Goal: Find contact information: Find contact information

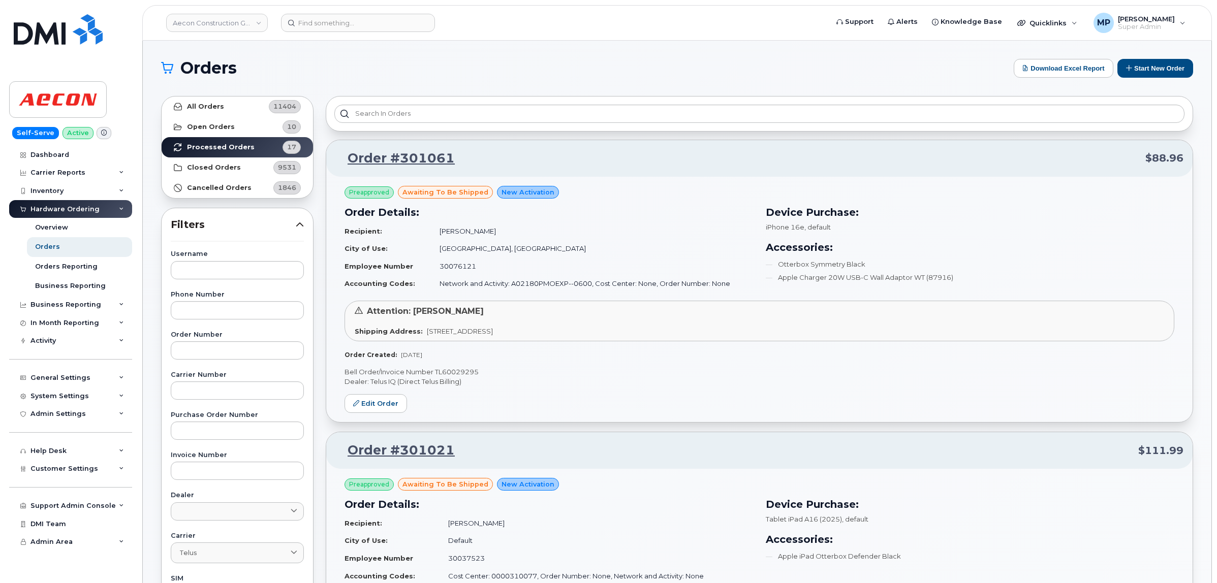
scroll to position [1349, 0]
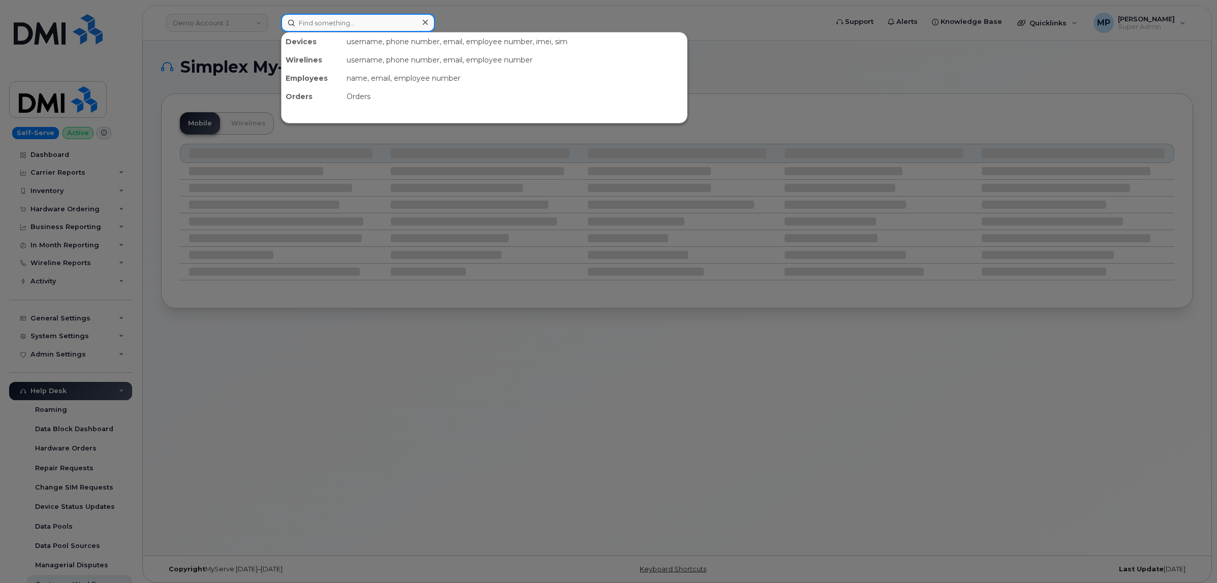
paste input "7806196760"
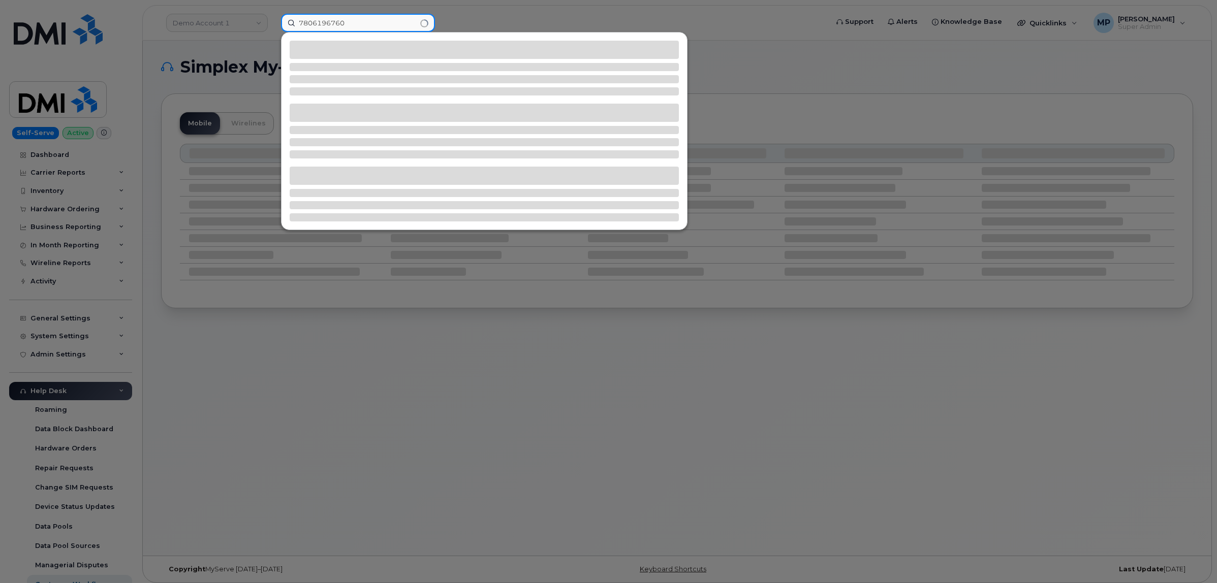
type input "7806196760"
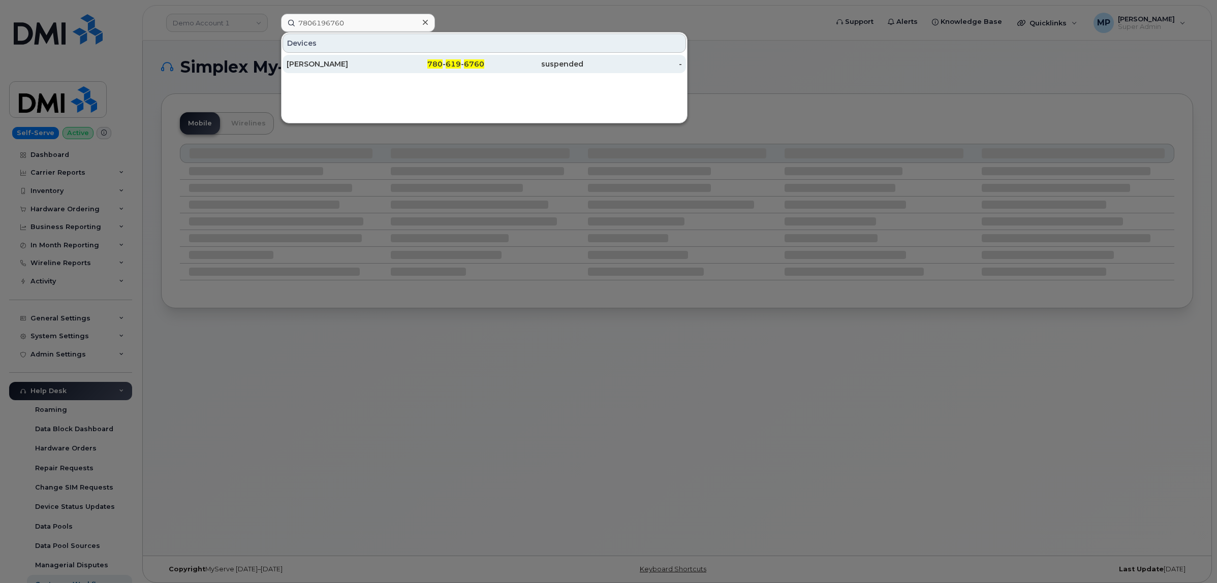
click at [317, 62] on div "Shauna Mancini" at bounding box center [336, 64] width 99 height 10
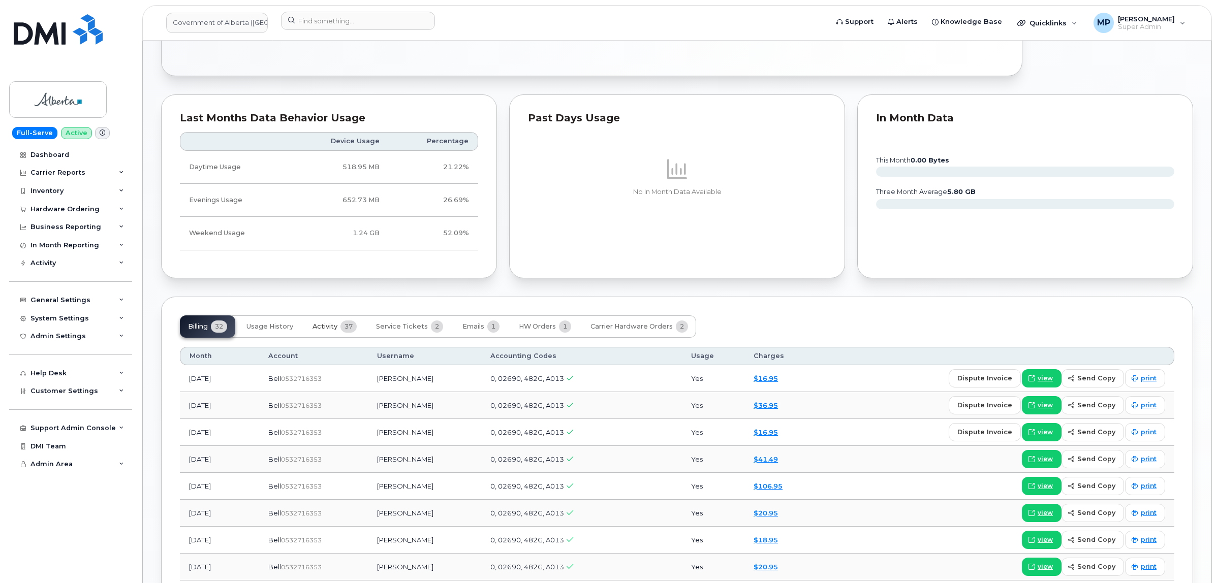
scroll to position [624, 0]
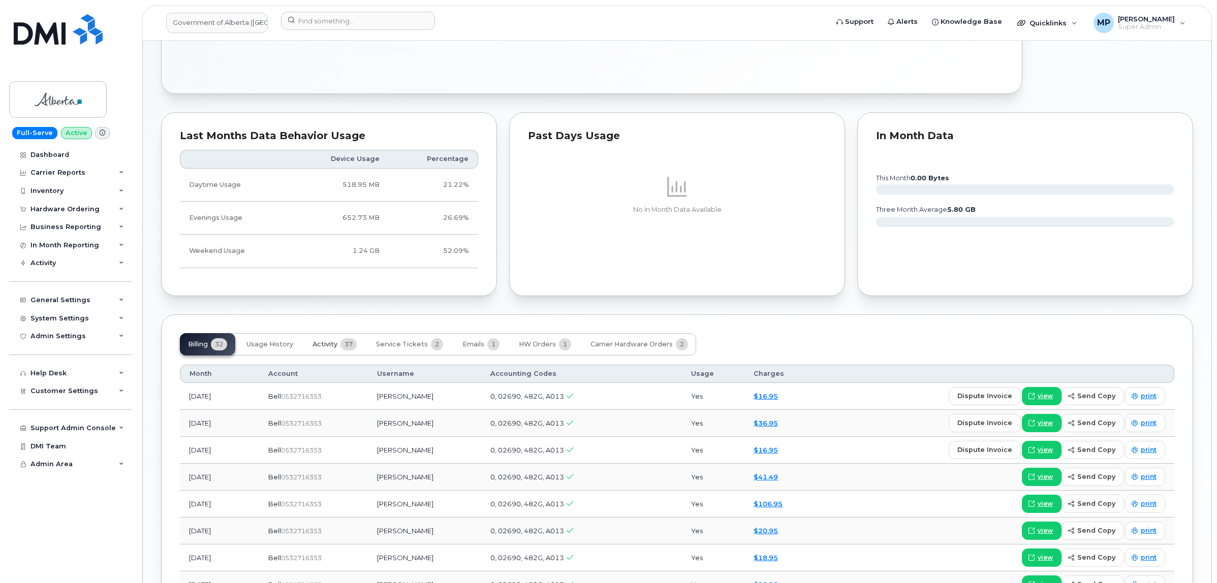
click at [325, 348] on span "Activity" at bounding box center [325, 345] width 25 height 8
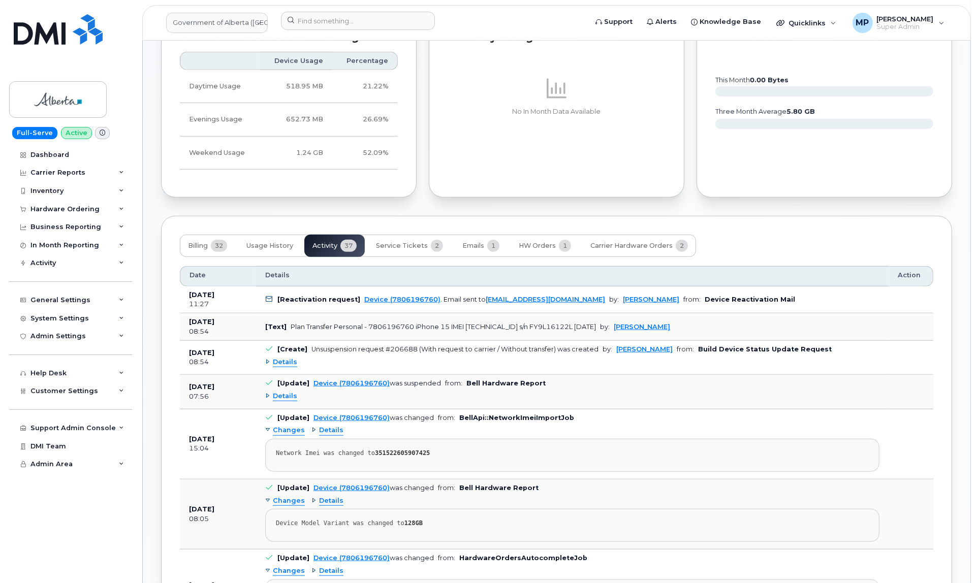
scroll to position [751, 0]
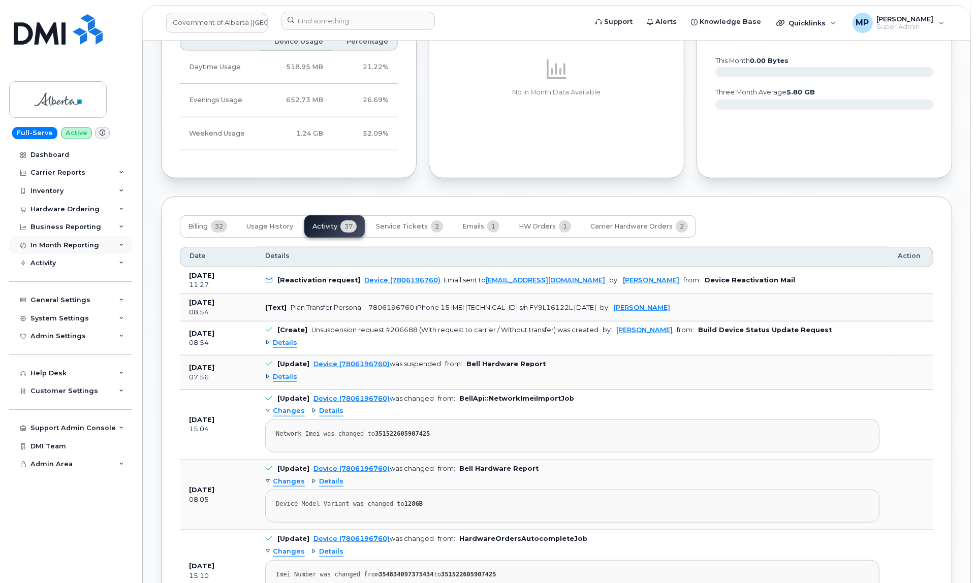
click at [52, 244] on div "In Month Reporting" at bounding box center [64, 245] width 69 height 8
click at [59, 245] on div "In Month Reporting" at bounding box center [64, 245] width 69 height 8
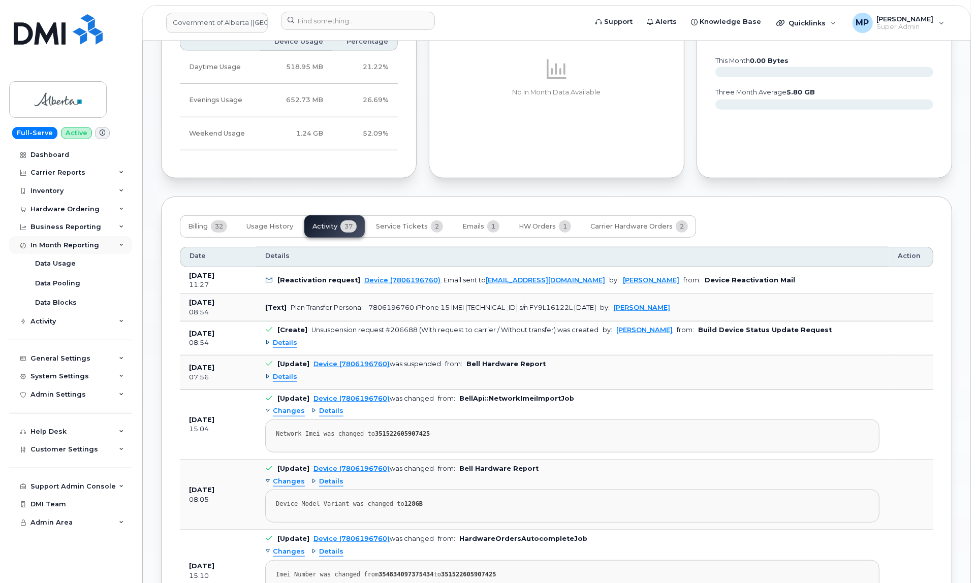
click at [59, 247] on div "In Month Reporting" at bounding box center [64, 245] width 69 height 8
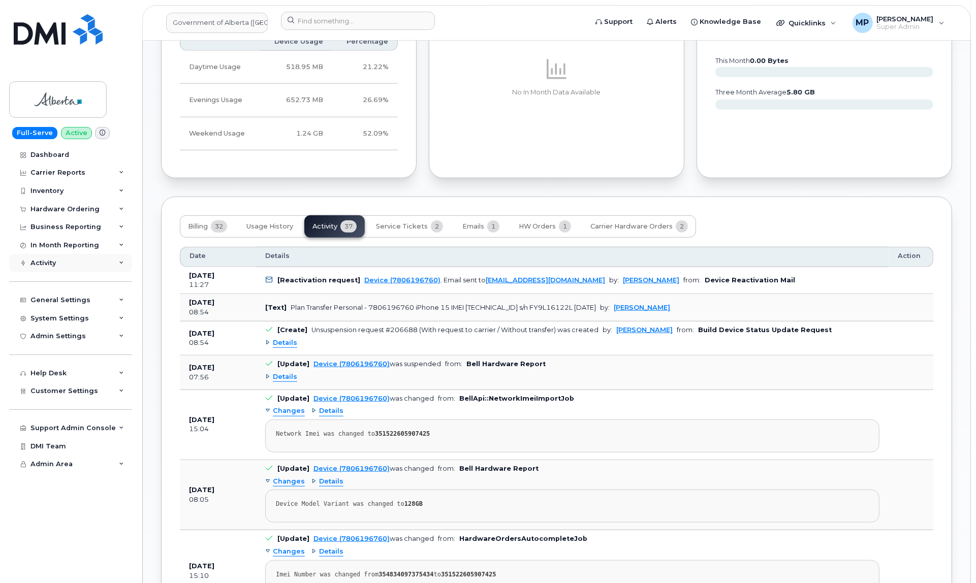
click at [55, 263] on div "Activity" at bounding box center [42, 263] width 25 height 8
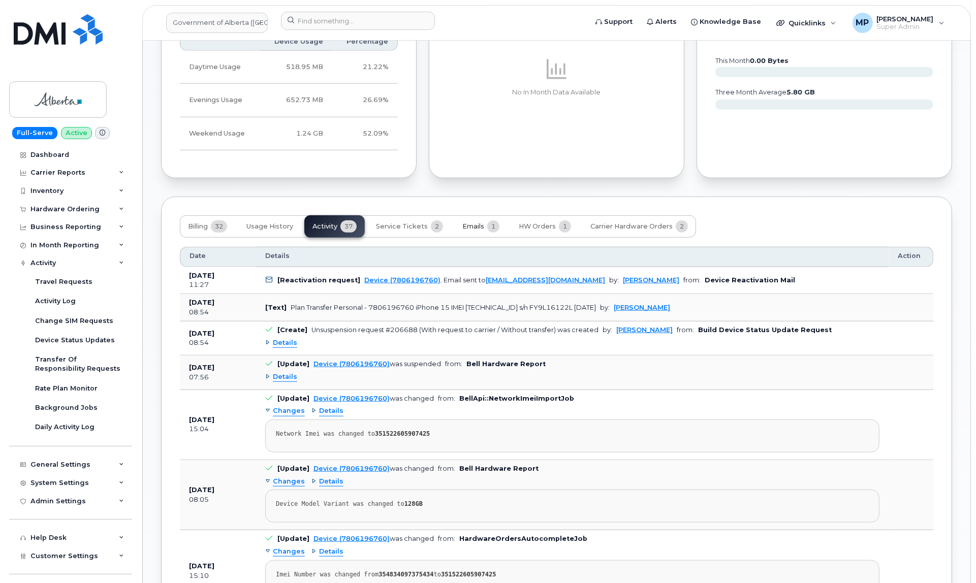
click at [476, 223] on span "Emails" at bounding box center [474, 227] width 22 height 8
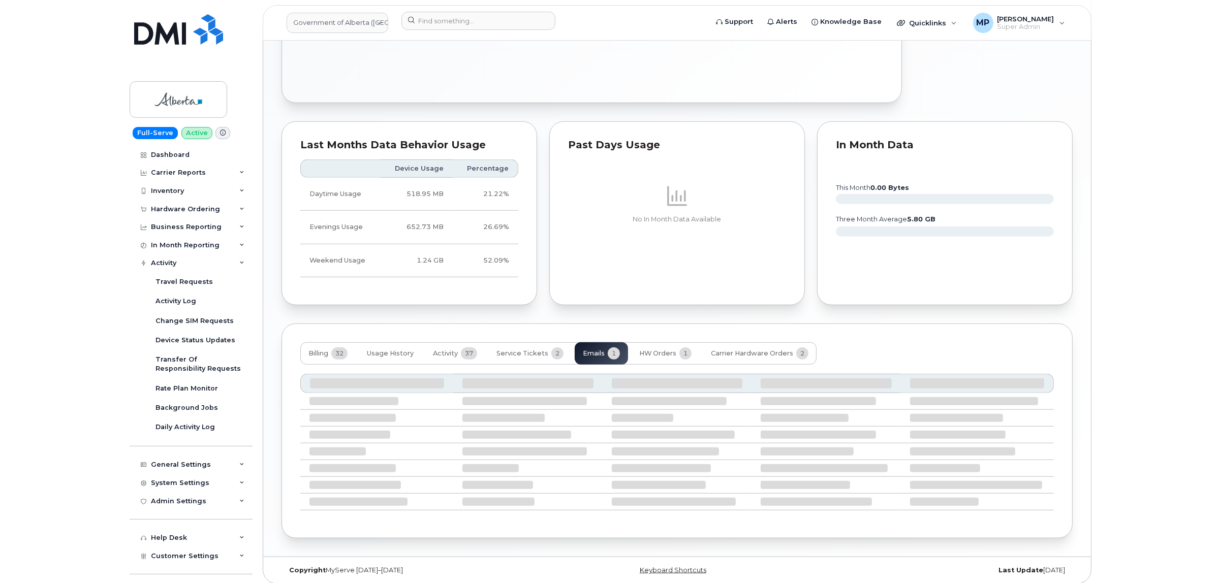
scroll to position [524, 0]
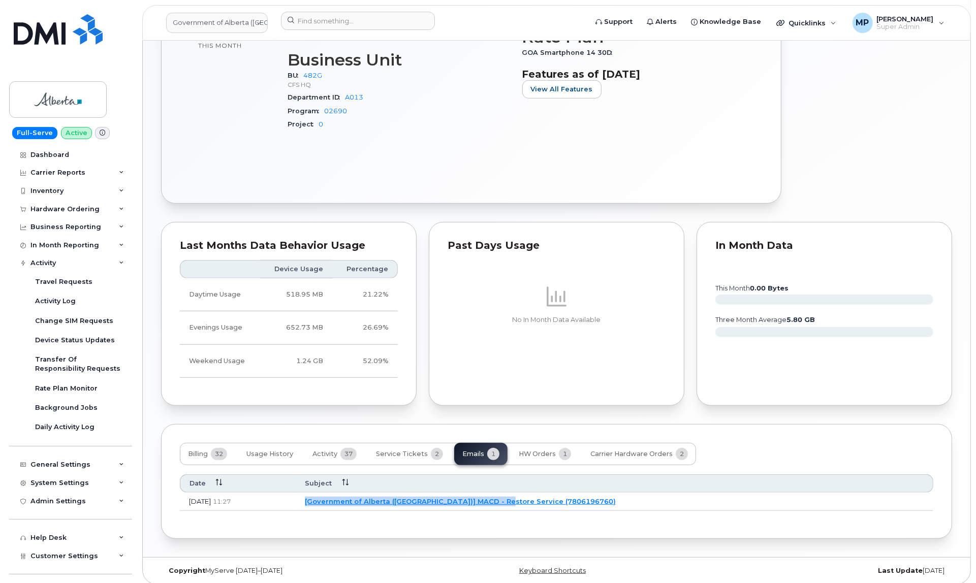
drag, startPoint x: 372, startPoint y: 498, endPoint x: 562, endPoint y: 495, distance: 190.1
click at [562, 495] on td "[Government of Alberta (GOA)] MACD - Restore Service (7806196760)" at bounding box center [615, 502] width 638 height 18
copy link "[Government of Alberta (GOA)] MACD - Restore Service"
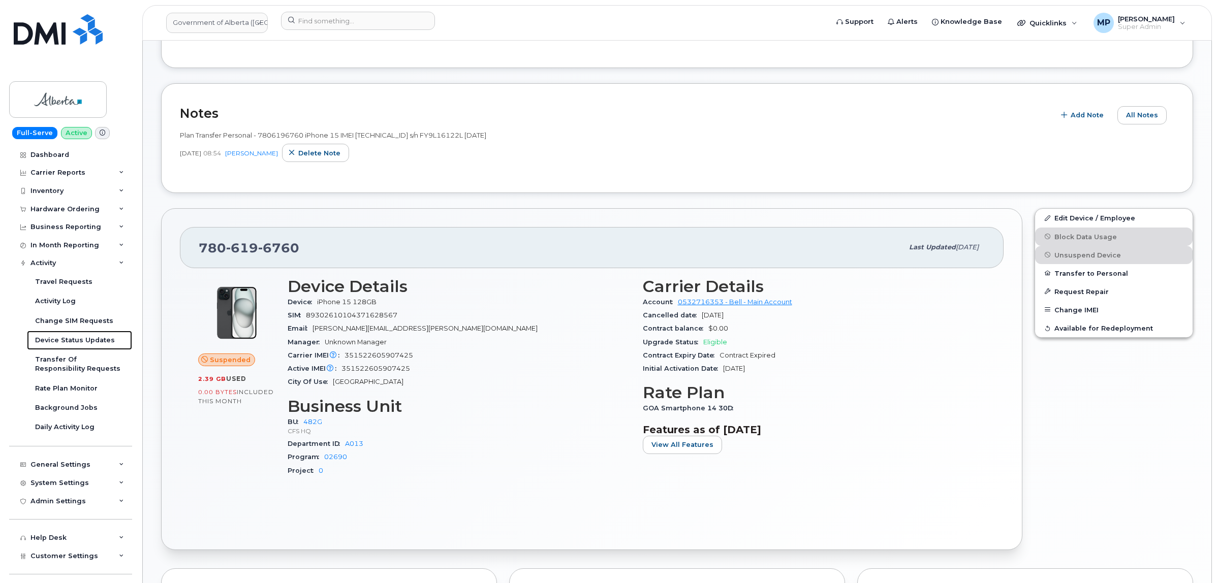
scroll to position [206, 0]
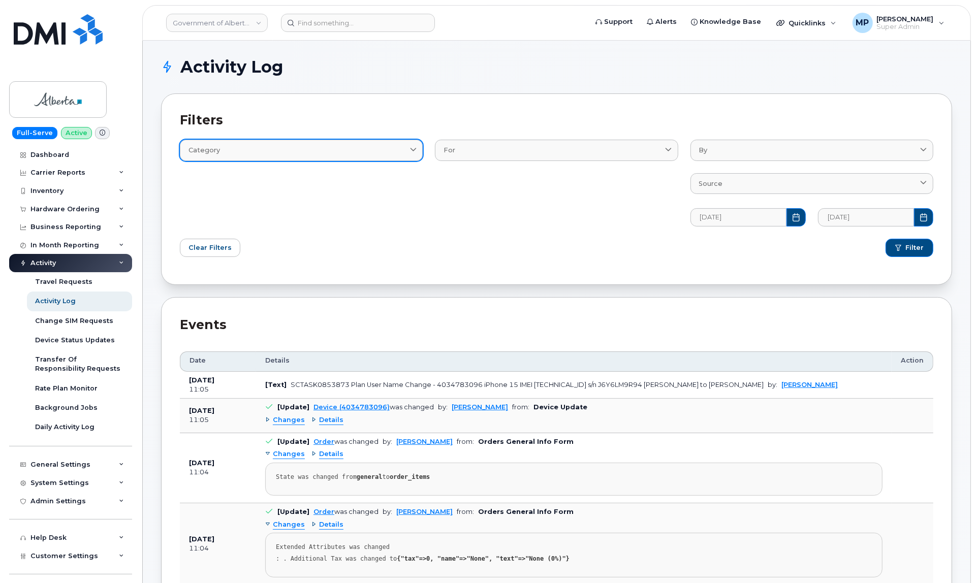
click at [388, 156] on link "Category" at bounding box center [301, 150] width 243 height 21
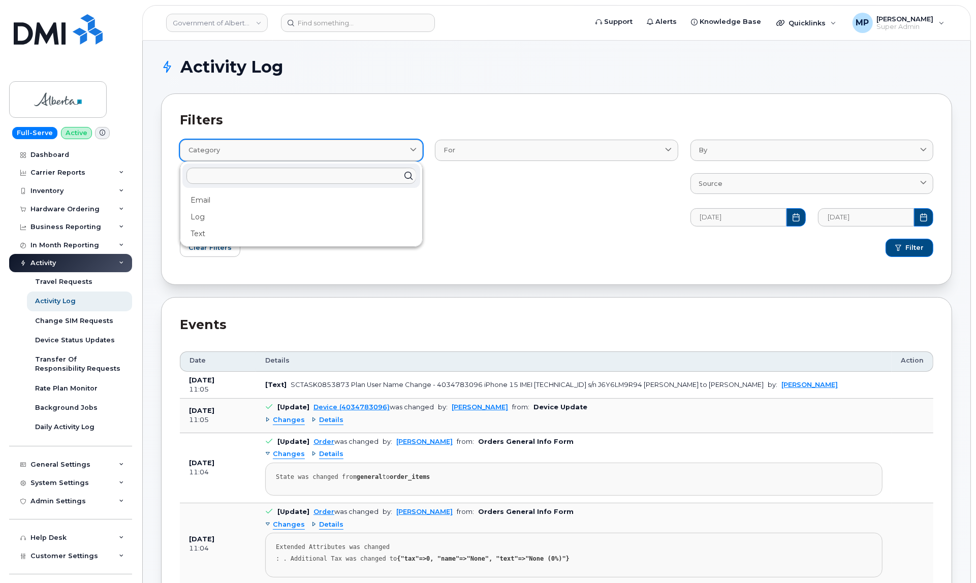
click at [388, 156] on link "Category" at bounding box center [301, 150] width 243 height 21
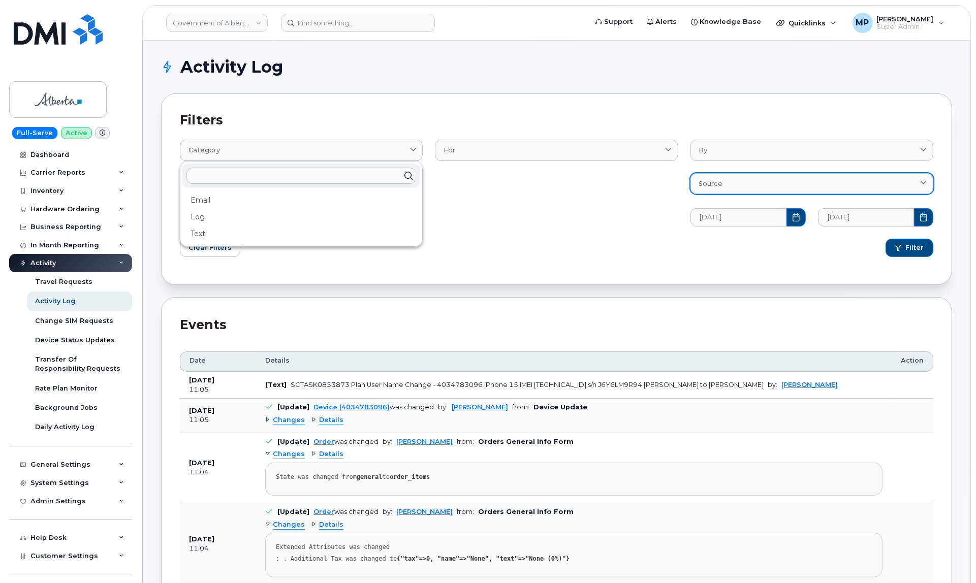
click at [724, 181] on div "Source" at bounding box center [812, 184] width 226 height 10
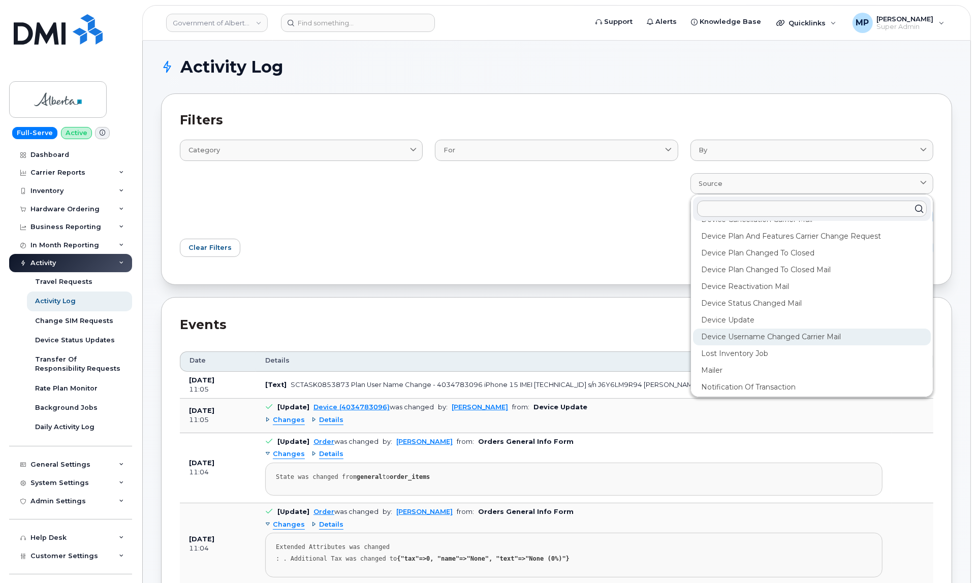
scroll to position [254, 0]
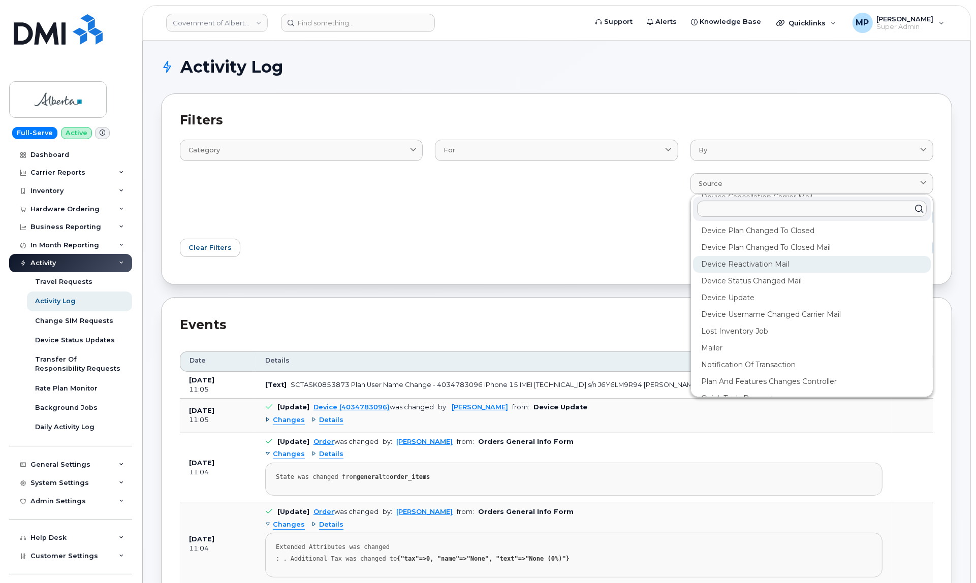
click at [730, 263] on div "Device Reactivation Mail" at bounding box center [812, 264] width 238 height 17
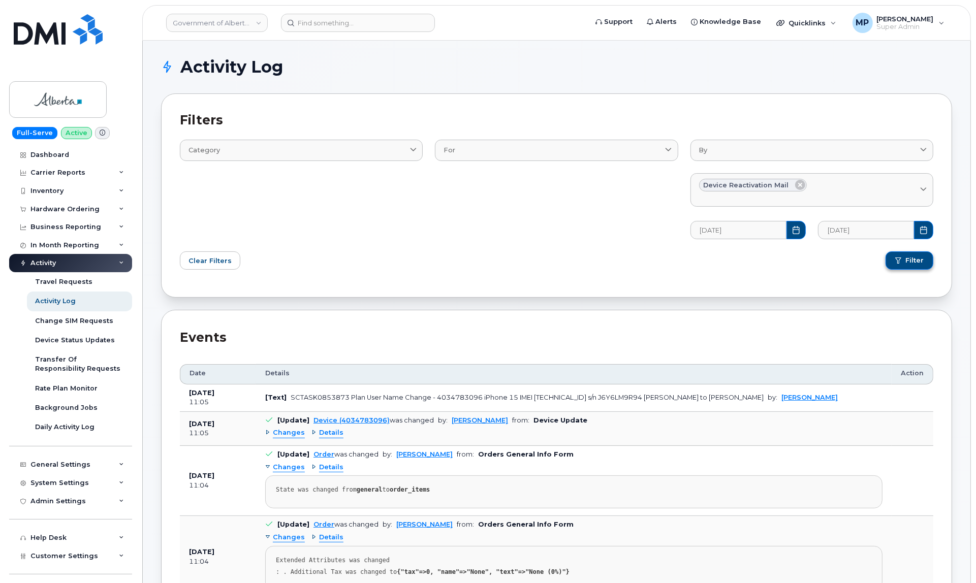
click at [898, 264] on span "submit" at bounding box center [899, 261] width 6 height 6
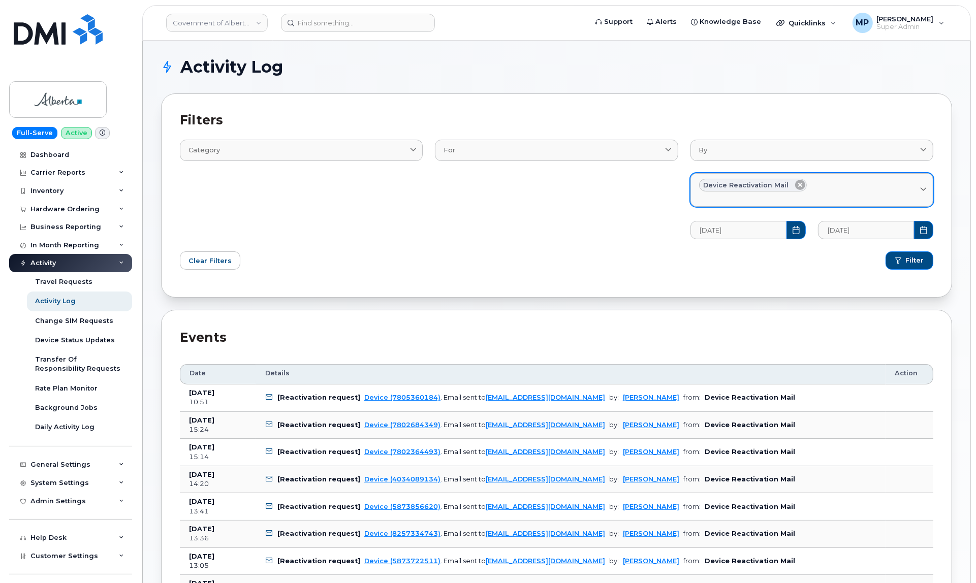
click at [797, 186] on icon at bounding box center [800, 185] width 10 height 10
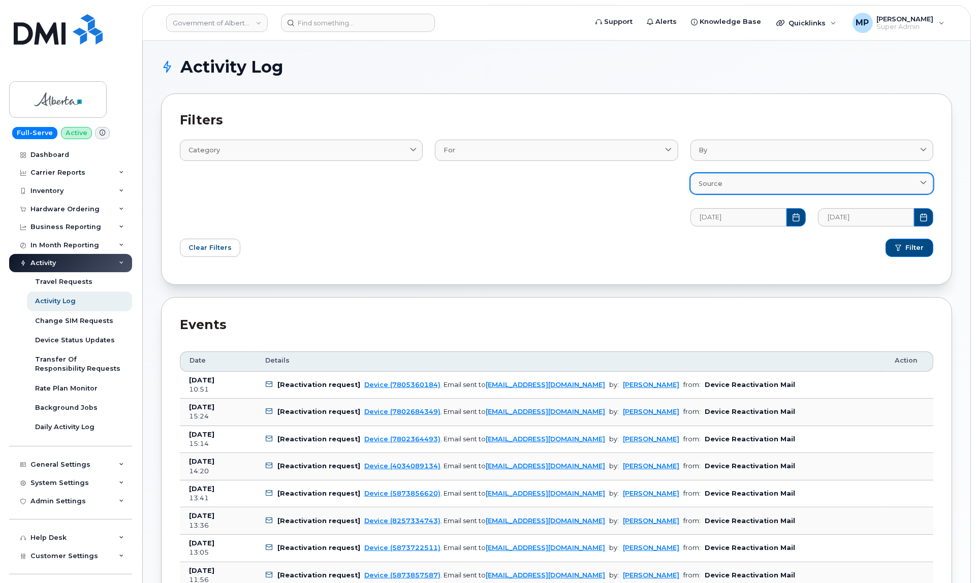
click at [918, 181] on div "Source" at bounding box center [812, 184] width 226 height 10
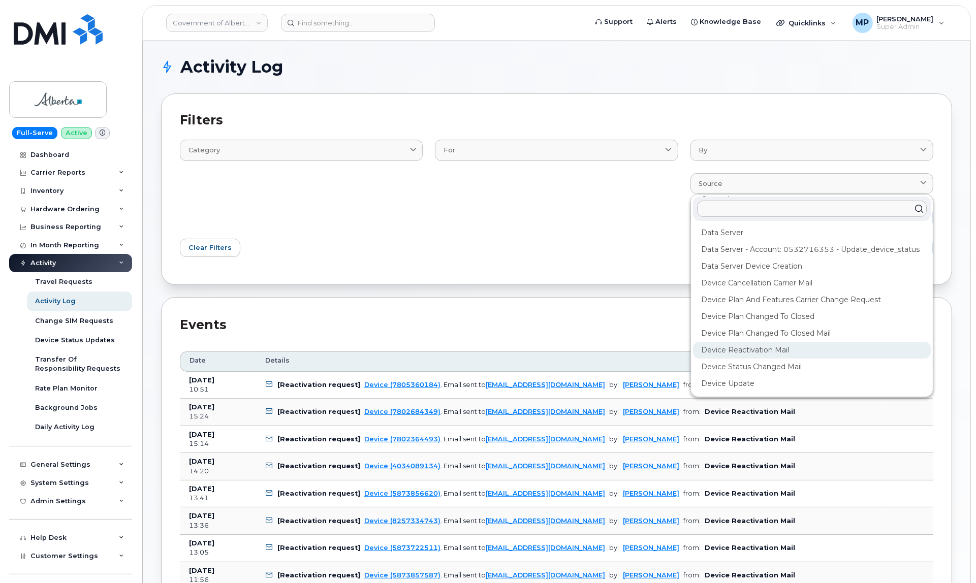
scroll to position [191, 0]
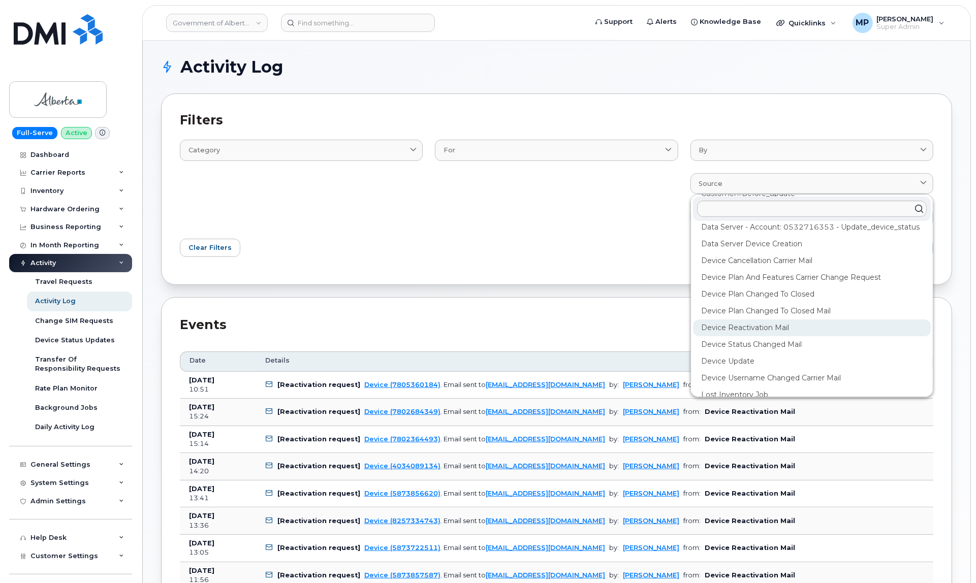
click at [727, 327] on div "Device Reactivation Mail" at bounding box center [812, 328] width 238 height 17
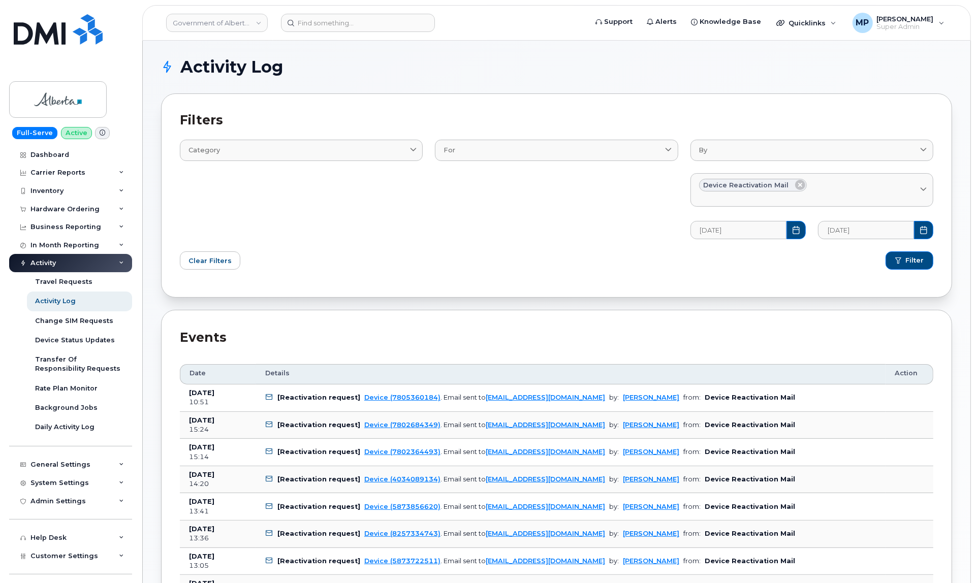
click at [855, 183] on div "Device Reactivation Mail" at bounding box center [812, 185] width 226 height 13
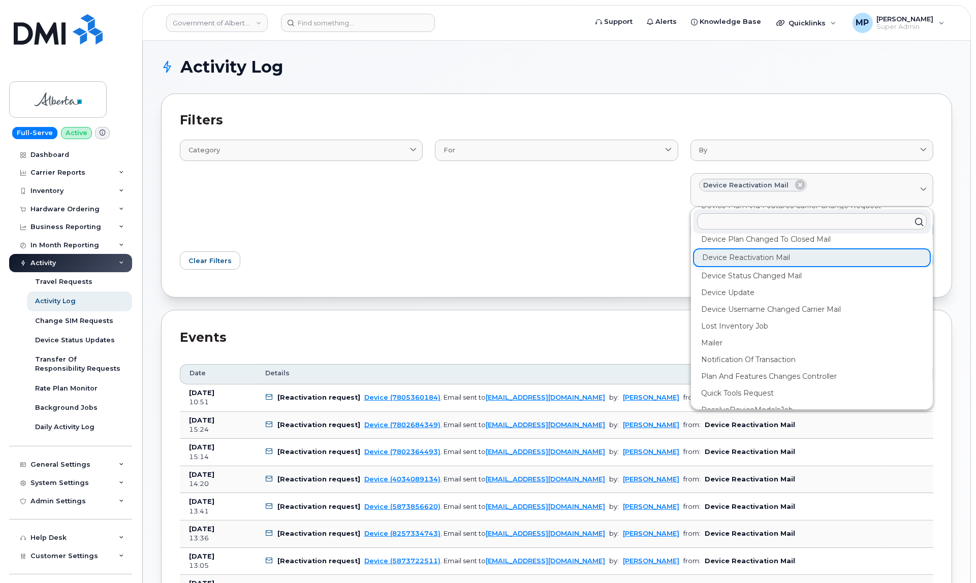
scroll to position [260, 0]
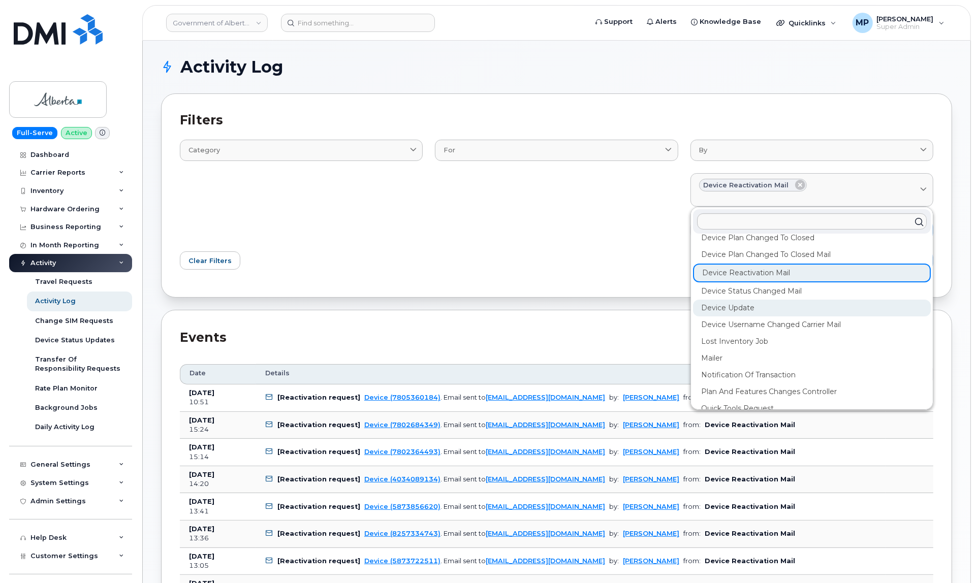
click at [724, 306] on div "Device Update" at bounding box center [812, 308] width 238 height 17
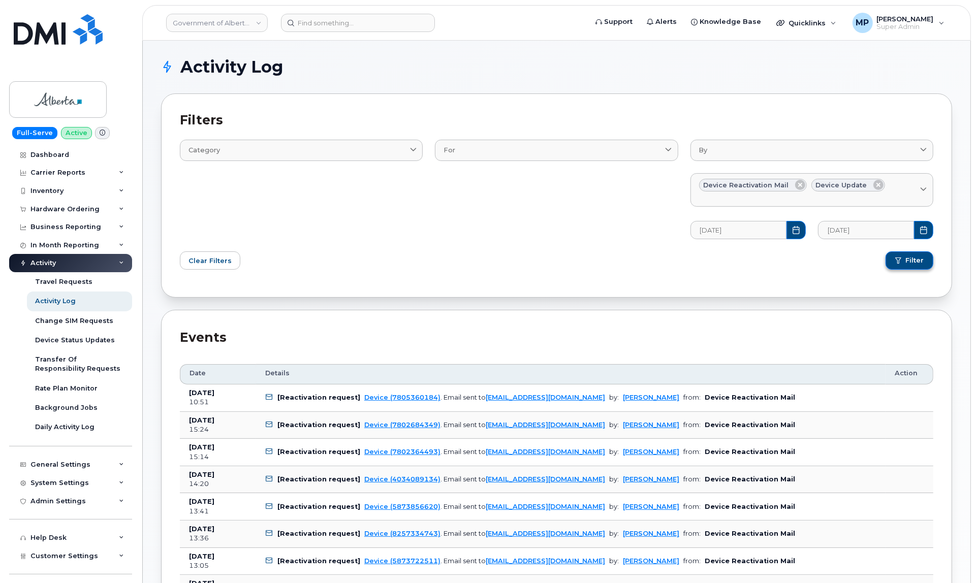
click at [911, 257] on span "Filter" at bounding box center [915, 260] width 18 height 9
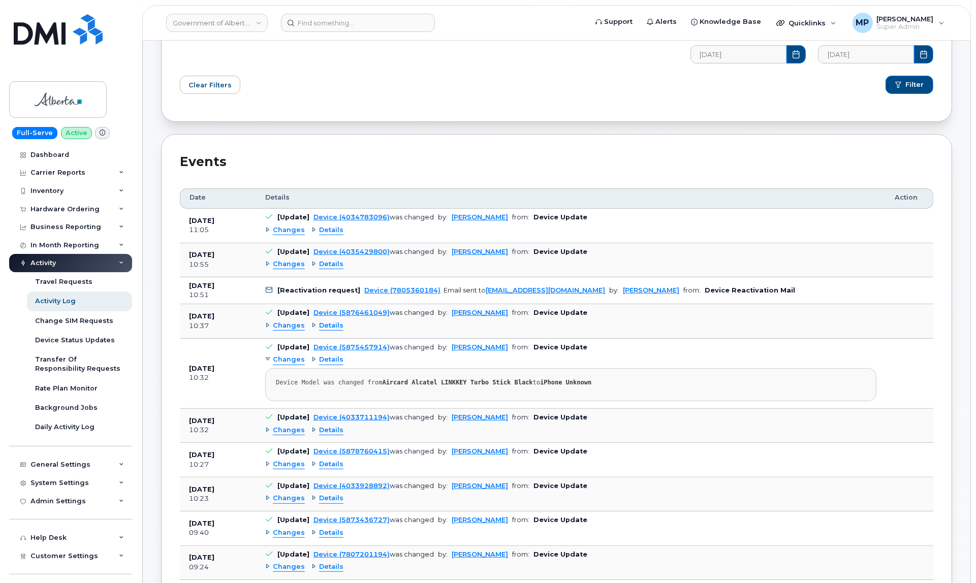
scroll to position [191, 0]
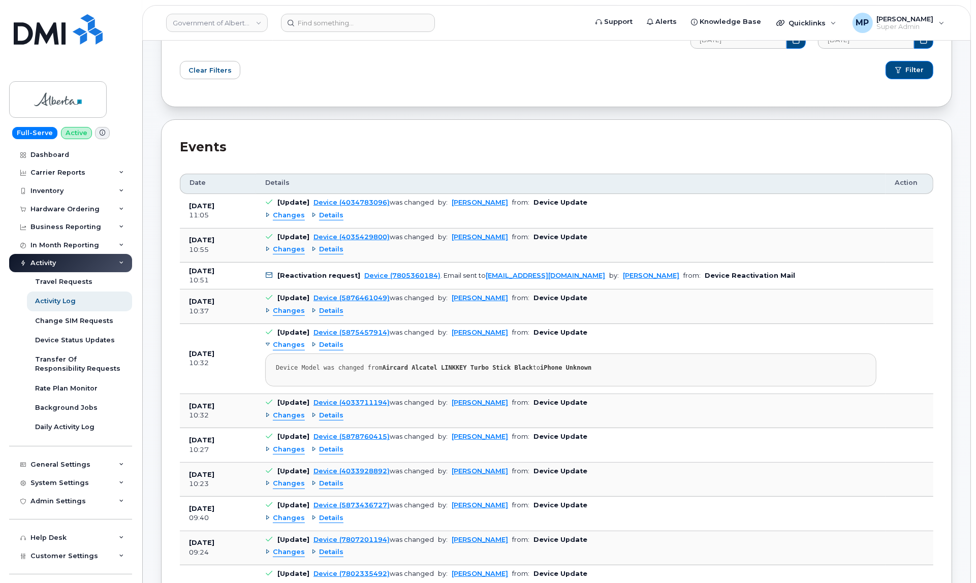
click at [286, 249] on span "Changes" at bounding box center [289, 250] width 32 height 10
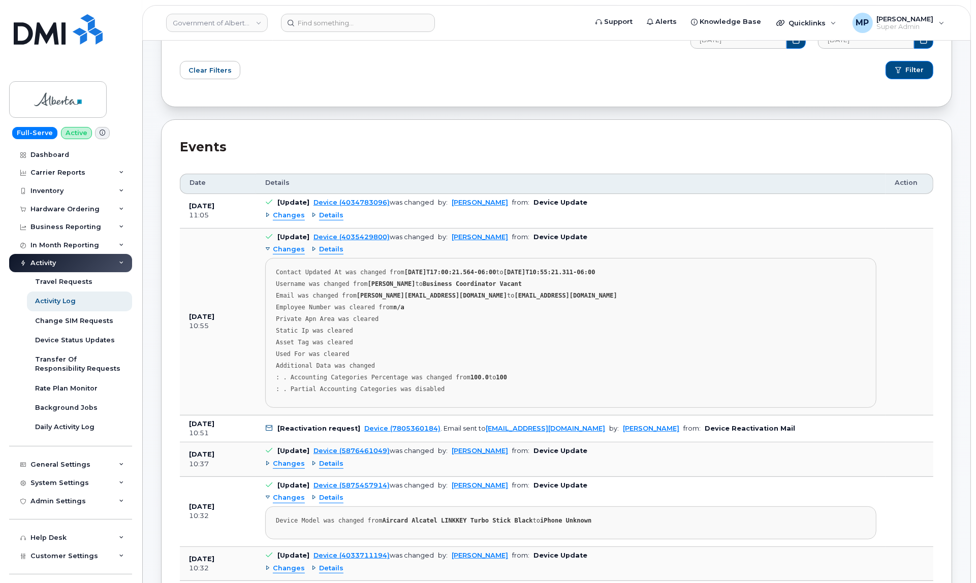
click at [286, 249] on span "Changes" at bounding box center [289, 250] width 32 height 10
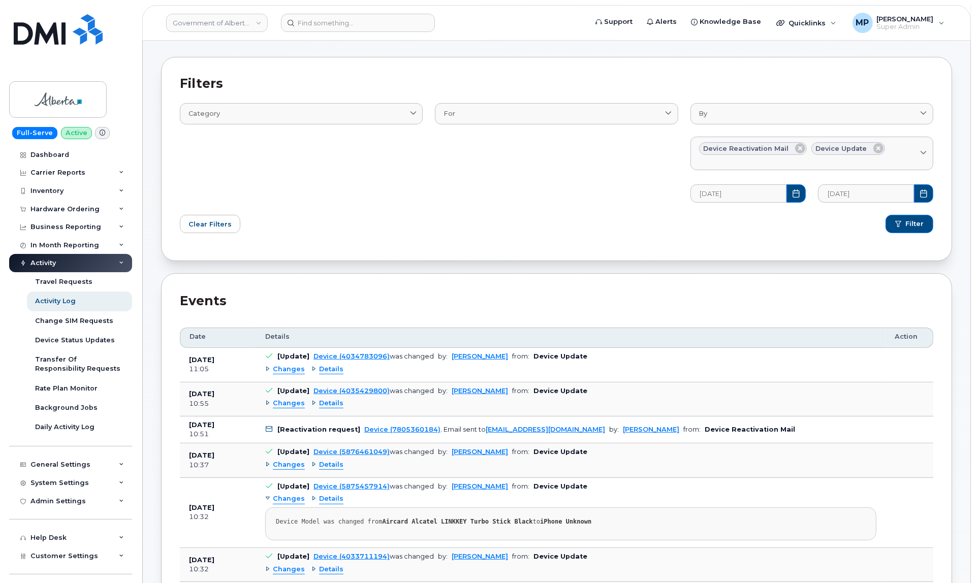
scroll to position [0, 0]
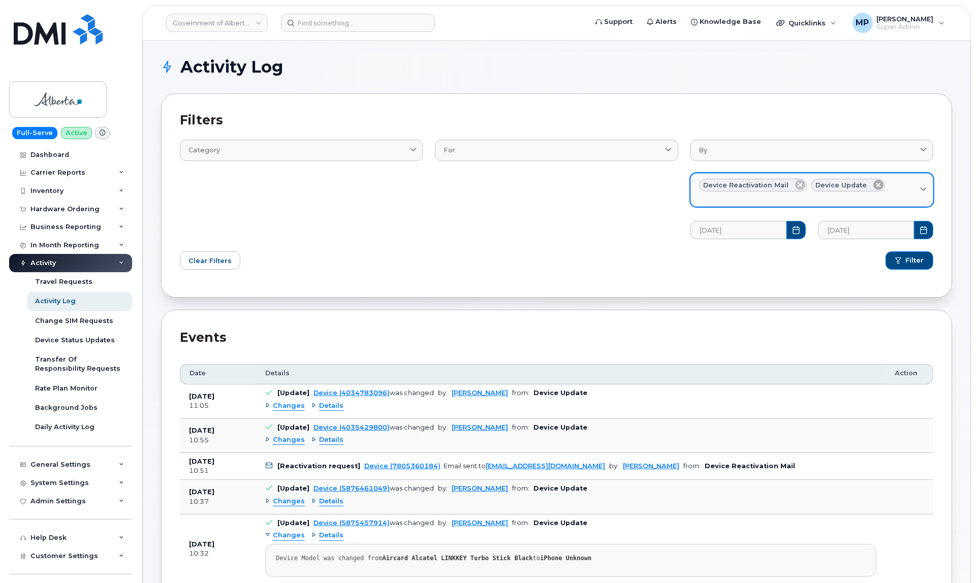
click at [877, 184] on icon at bounding box center [879, 185] width 10 height 10
click at [916, 191] on div "Device Reactivation Mail" at bounding box center [812, 185] width 226 height 13
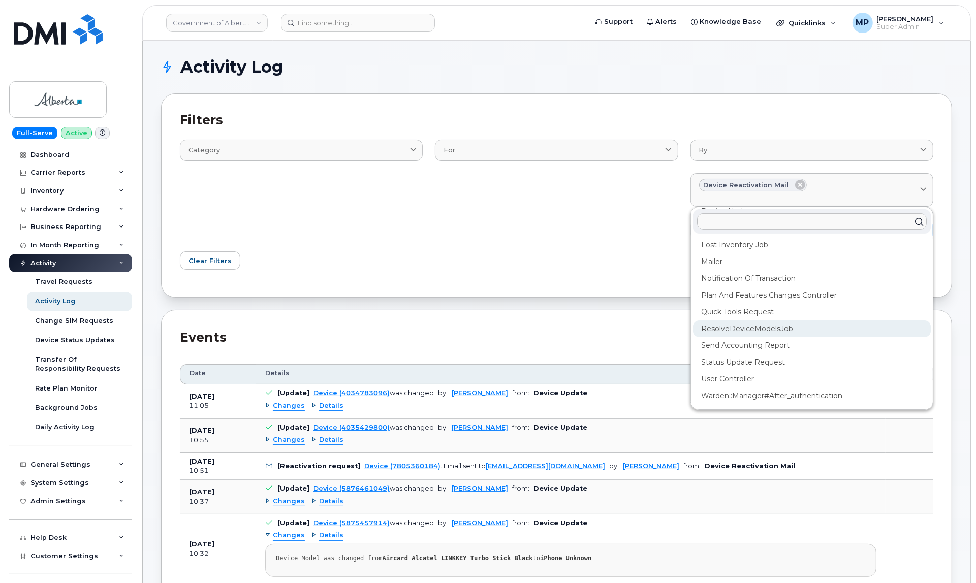
scroll to position [387, 0]
click at [729, 334] on div "Status Update Request" at bounding box center [812, 332] width 238 height 17
click at [729, 334] on div "Events" at bounding box center [557, 338] width 754 height 18
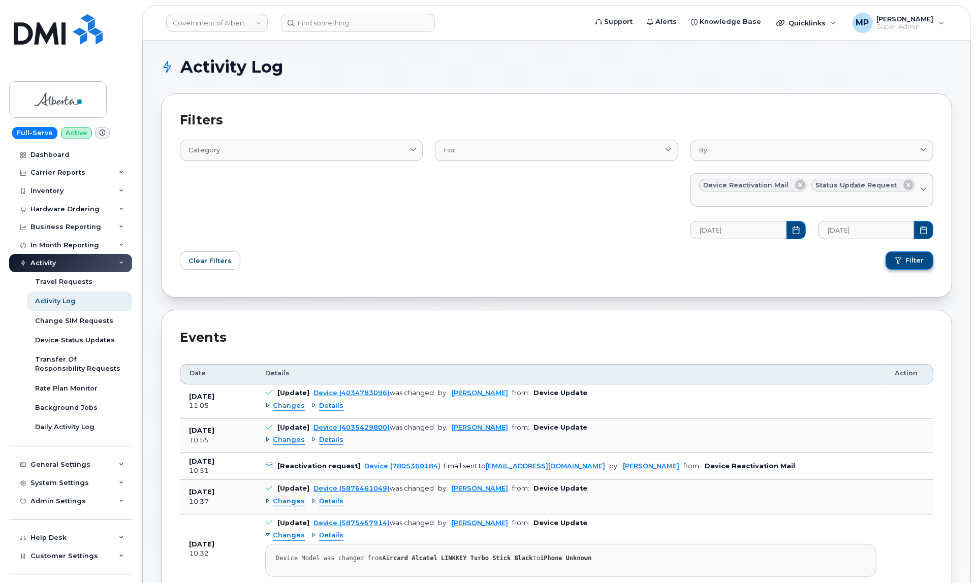
click at [911, 257] on span "Filter" at bounding box center [915, 260] width 18 height 9
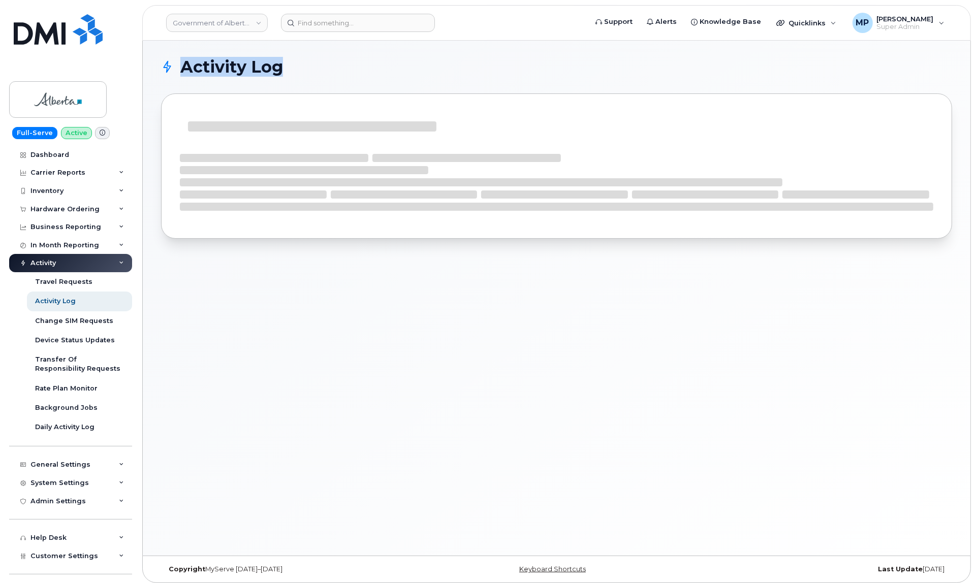
click at [911, 257] on div "Activity Log" at bounding box center [557, 298] width 828 height 515
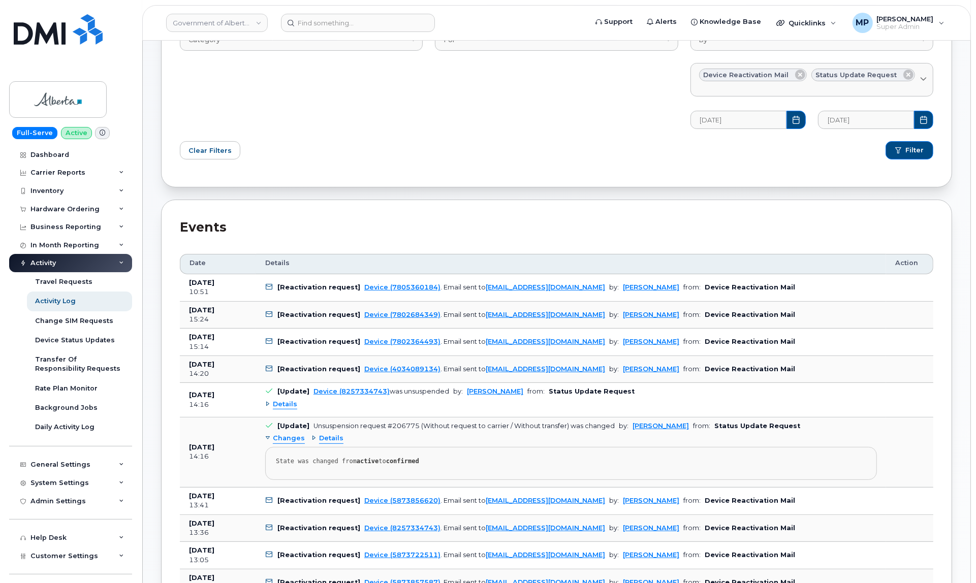
scroll to position [191, 0]
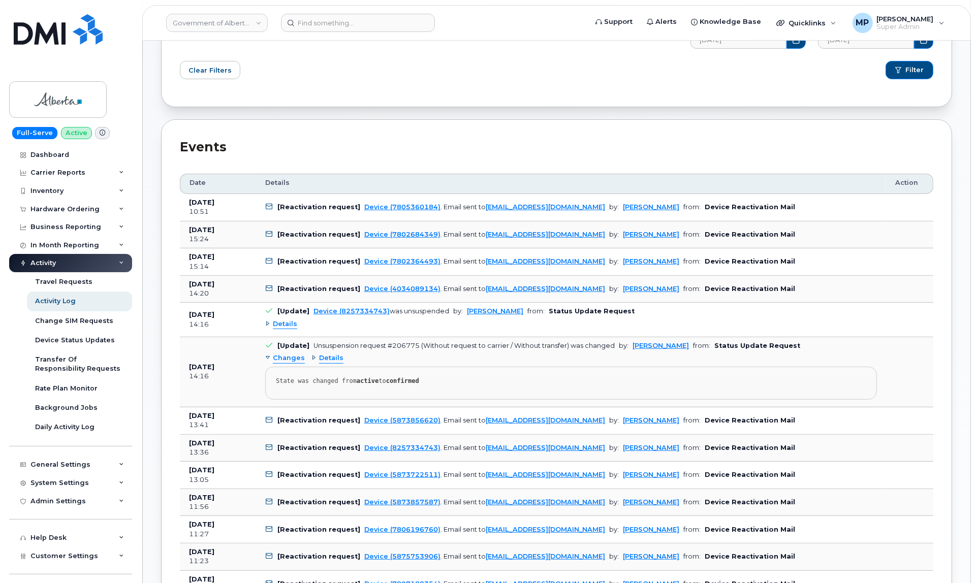
click at [288, 323] on span "Details" at bounding box center [285, 325] width 24 height 10
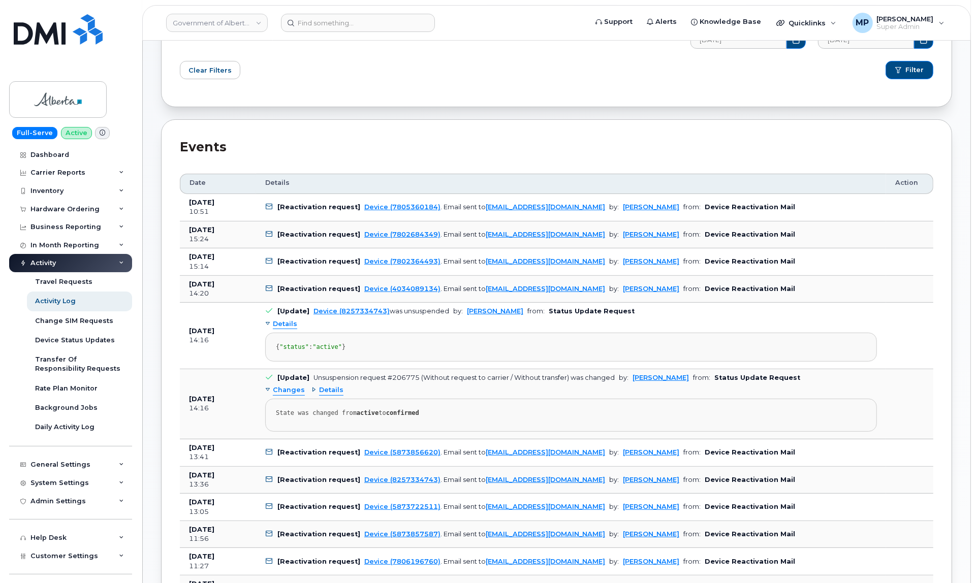
click at [288, 323] on span "Details" at bounding box center [285, 325] width 24 height 10
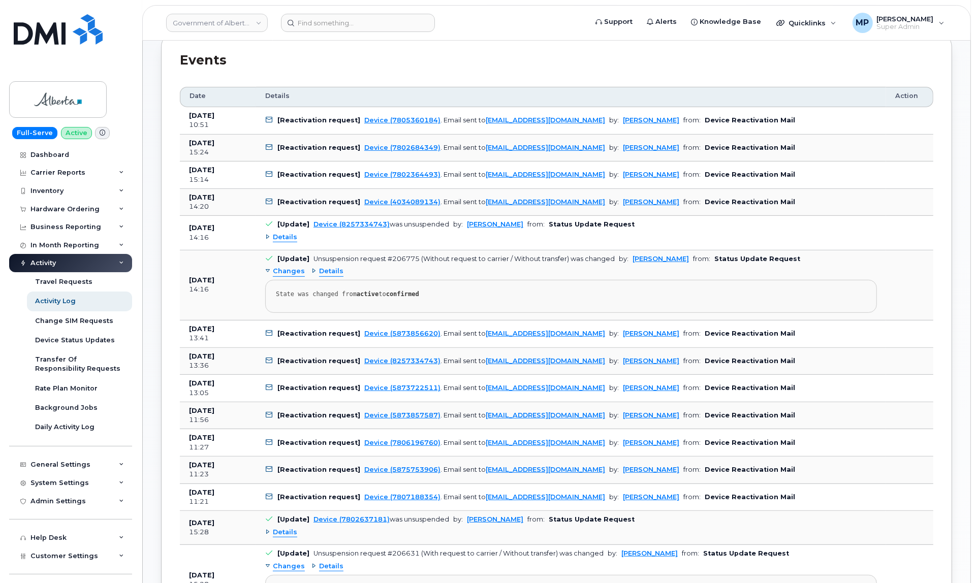
scroll to position [318, 0]
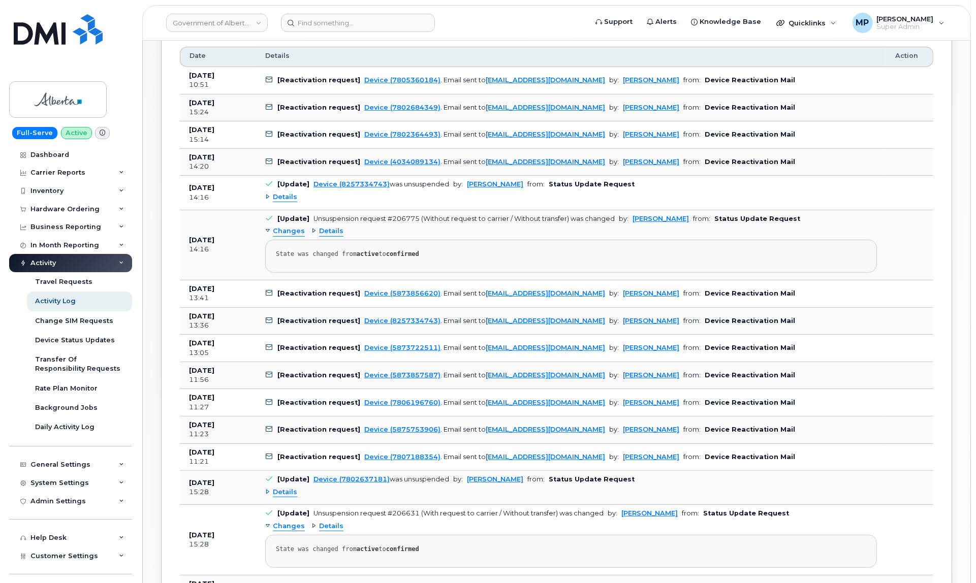
click at [282, 198] on span "Details" at bounding box center [285, 198] width 24 height 10
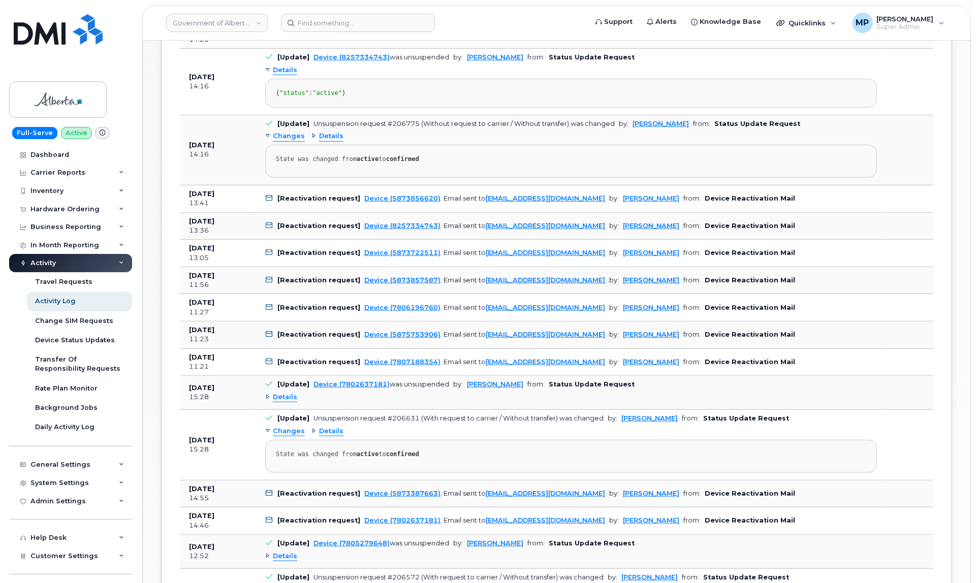
scroll to position [0, 0]
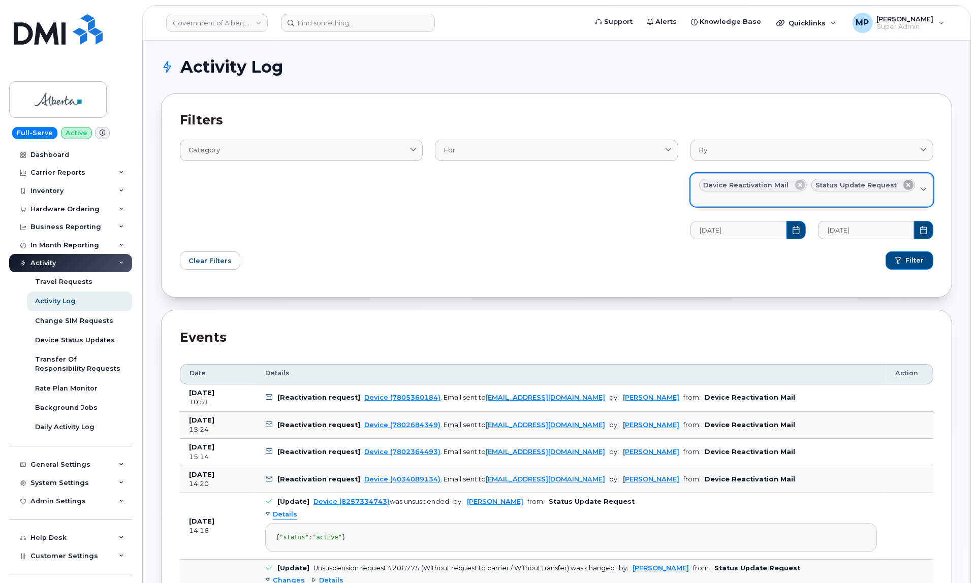
click at [904, 182] on icon at bounding box center [909, 185] width 10 height 10
click at [914, 187] on div "Device Reactivation Mail" at bounding box center [812, 185] width 226 height 13
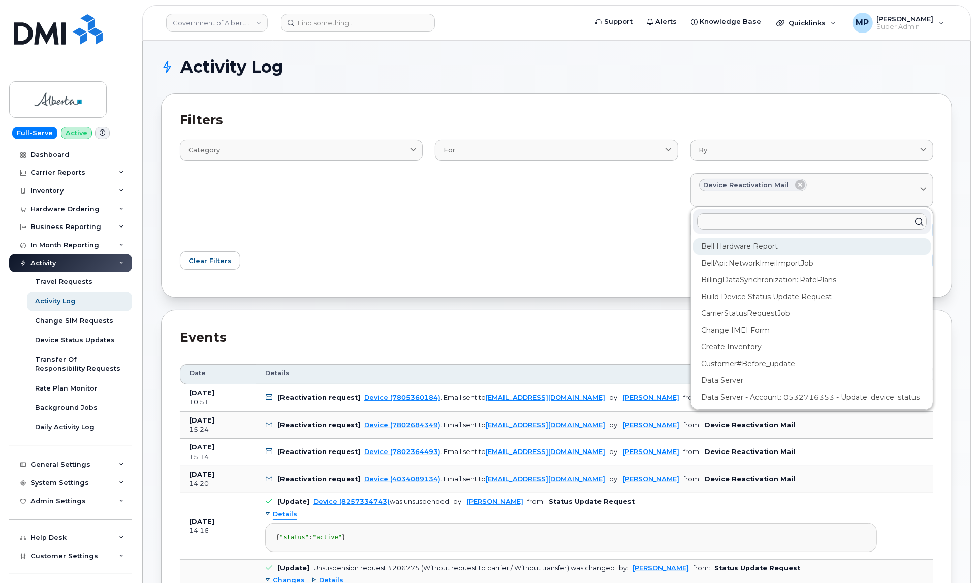
scroll to position [64, 0]
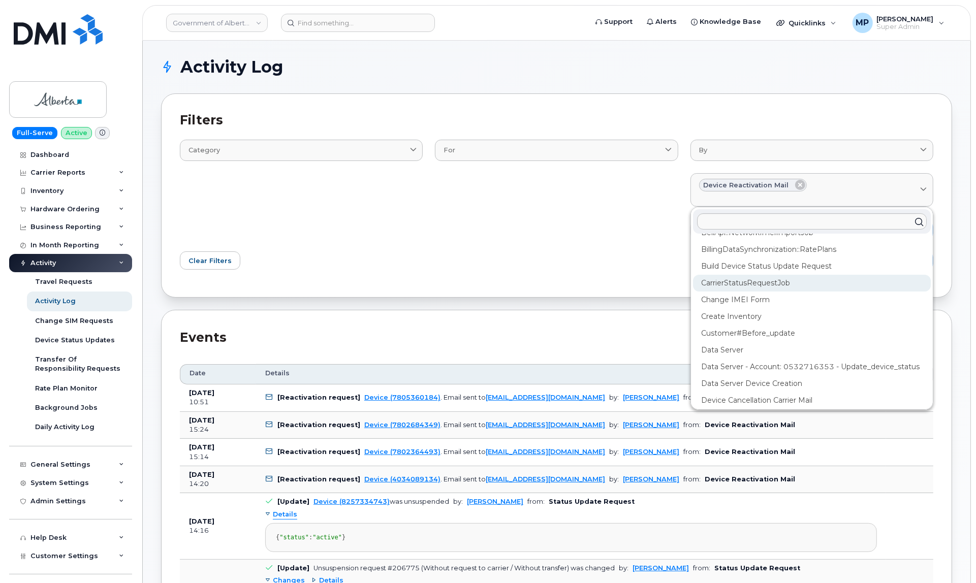
click at [726, 285] on div "CarrierStatusRequestJob" at bounding box center [812, 283] width 238 height 17
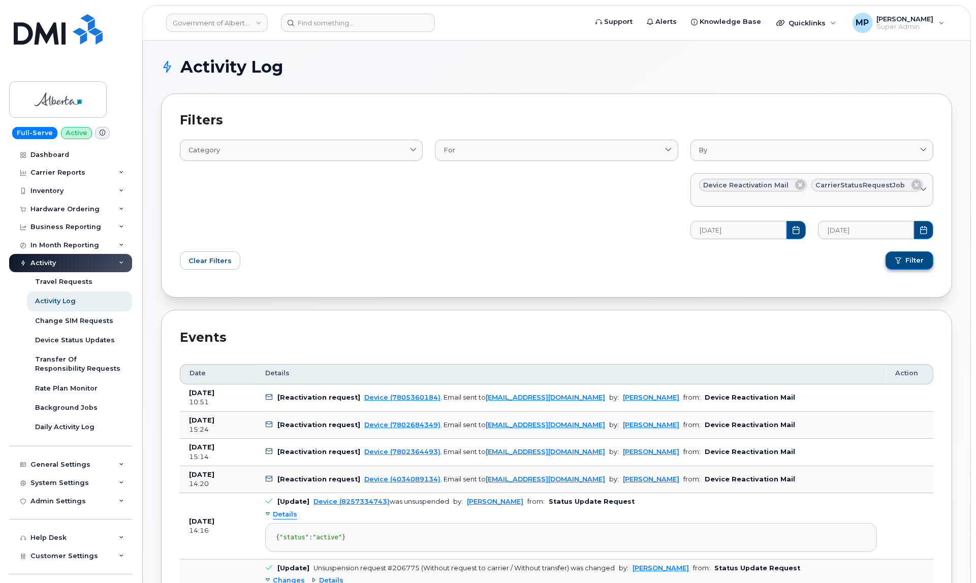
click at [908, 265] on span "Filter" at bounding box center [915, 260] width 18 height 9
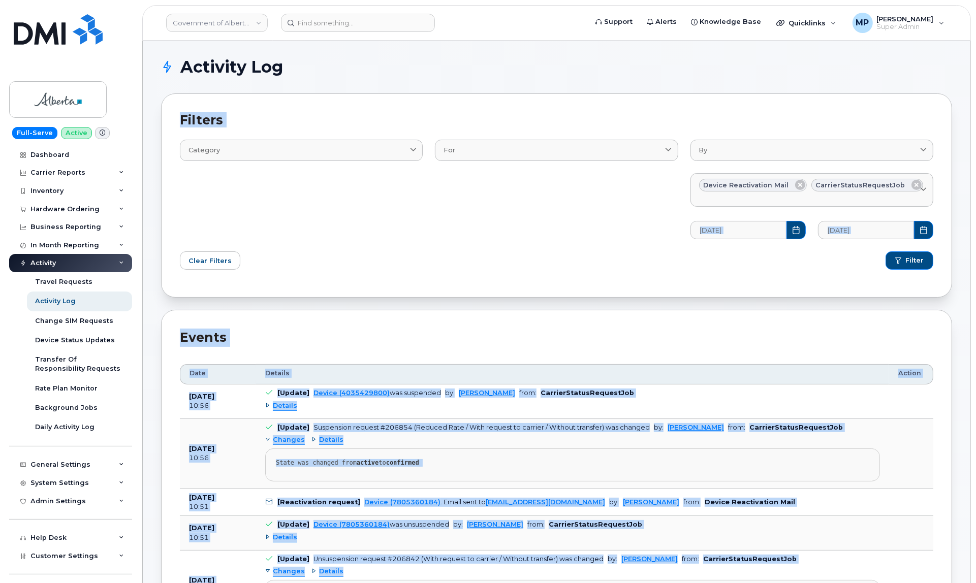
click at [519, 331] on div "Events" at bounding box center [557, 338] width 754 height 18
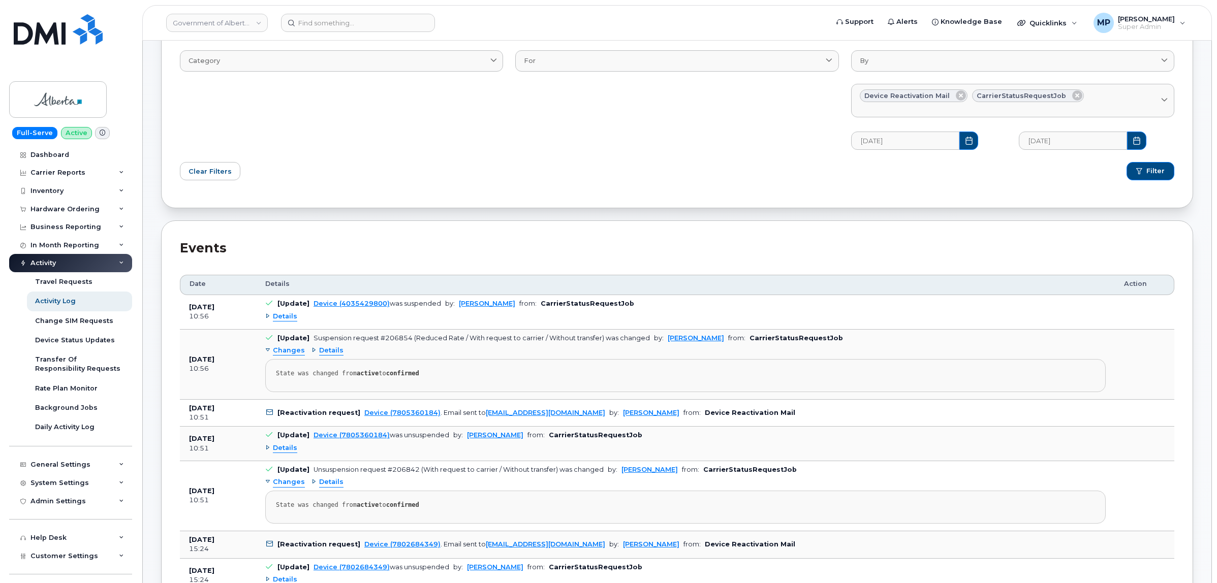
scroll to position [64, 0]
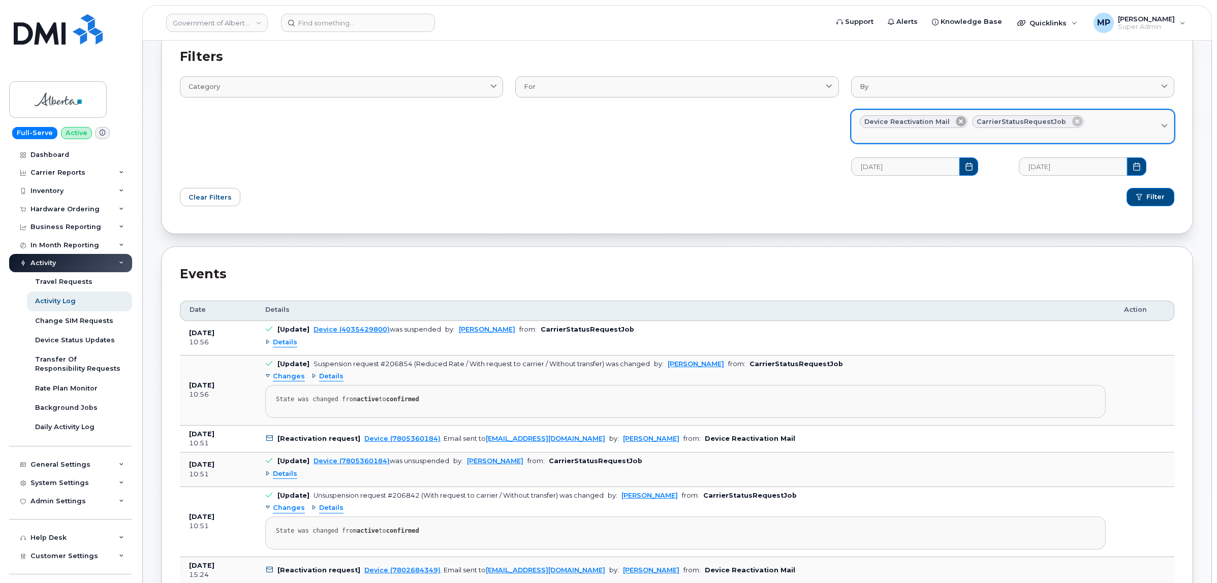
click at [961, 122] on icon at bounding box center [961, 121] width 10 height 10
click at [976, 199] on span "submit" at bounding box center [1140, 197] width 6 height 6
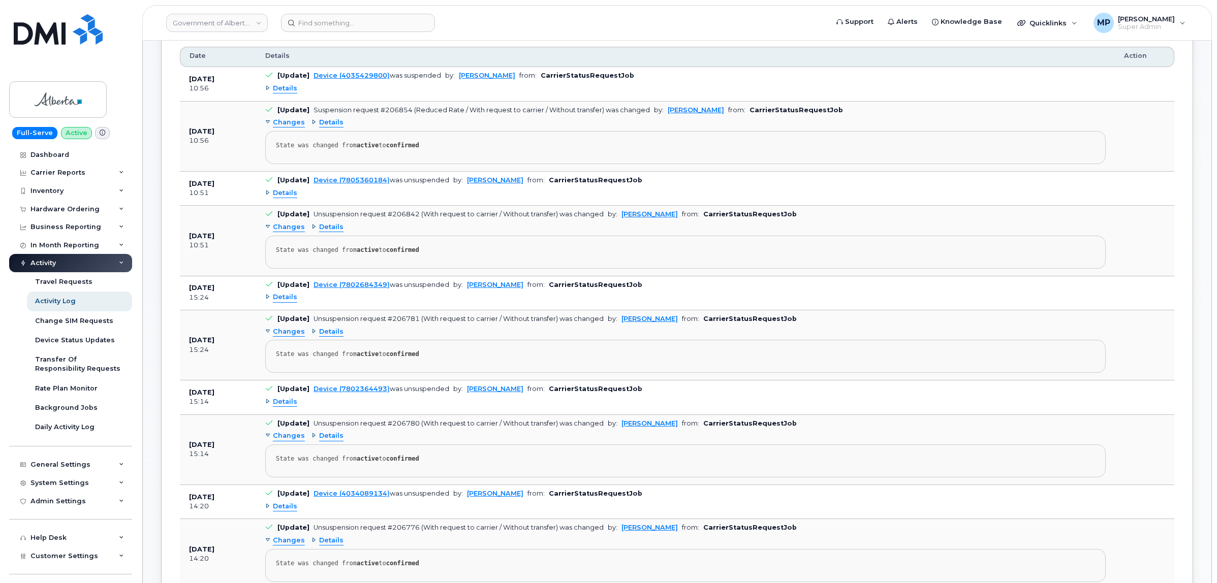
scroll to position [254, 0]
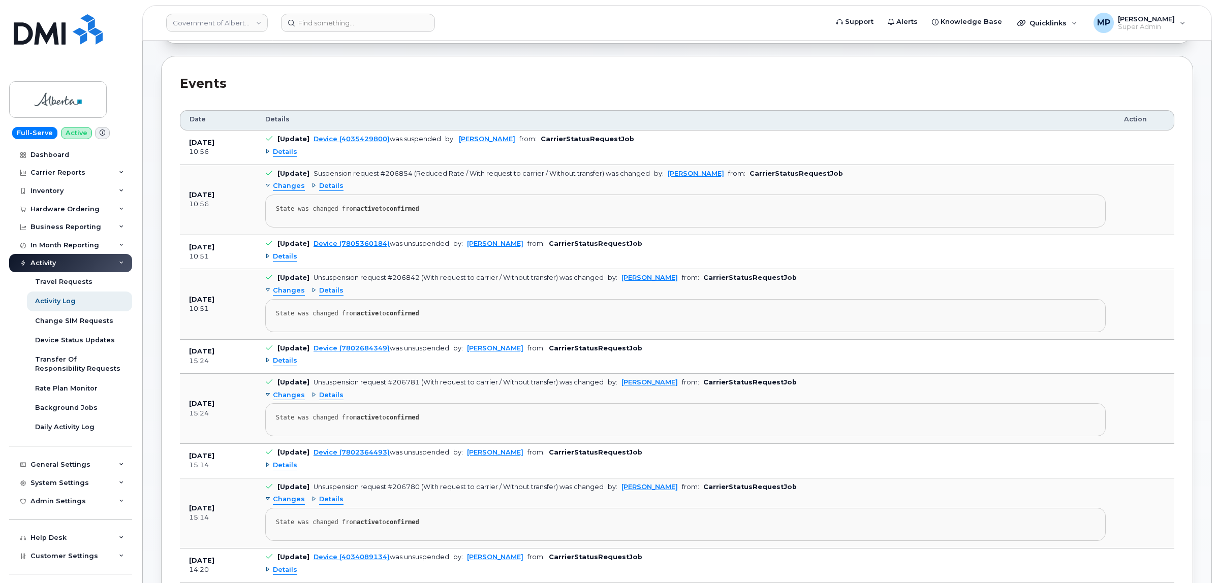
click at [851, 448] on td "[Update] Device (7802364493) was unsuspended by: Susannah Parlee from: CarrierS…" at bounding box center [685, 461] width 859 height 34
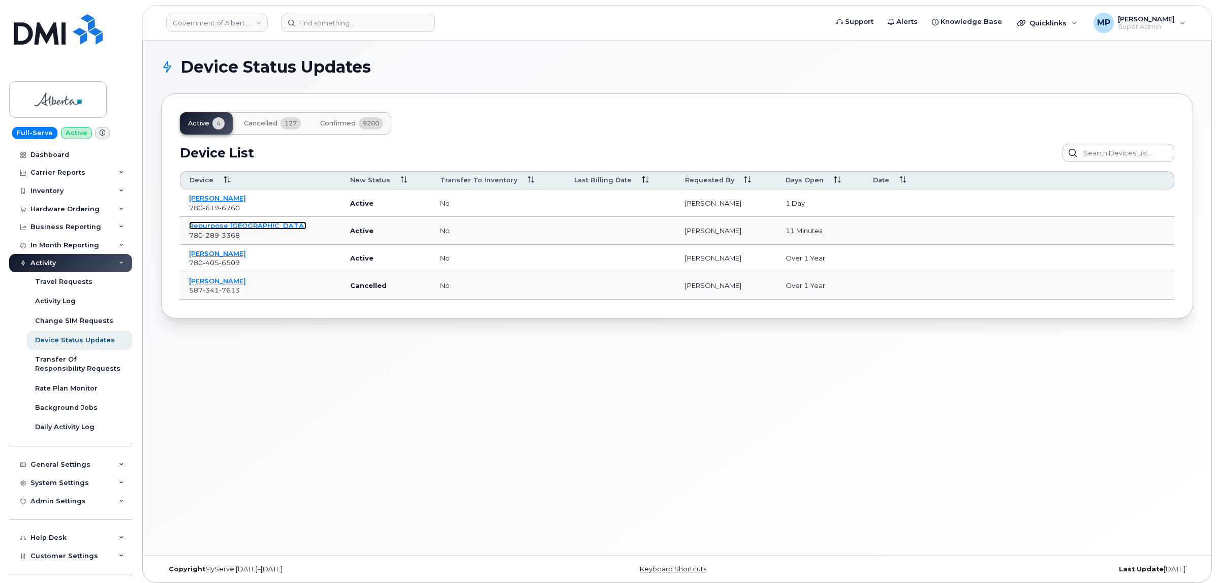
scroll to position [58, 0]
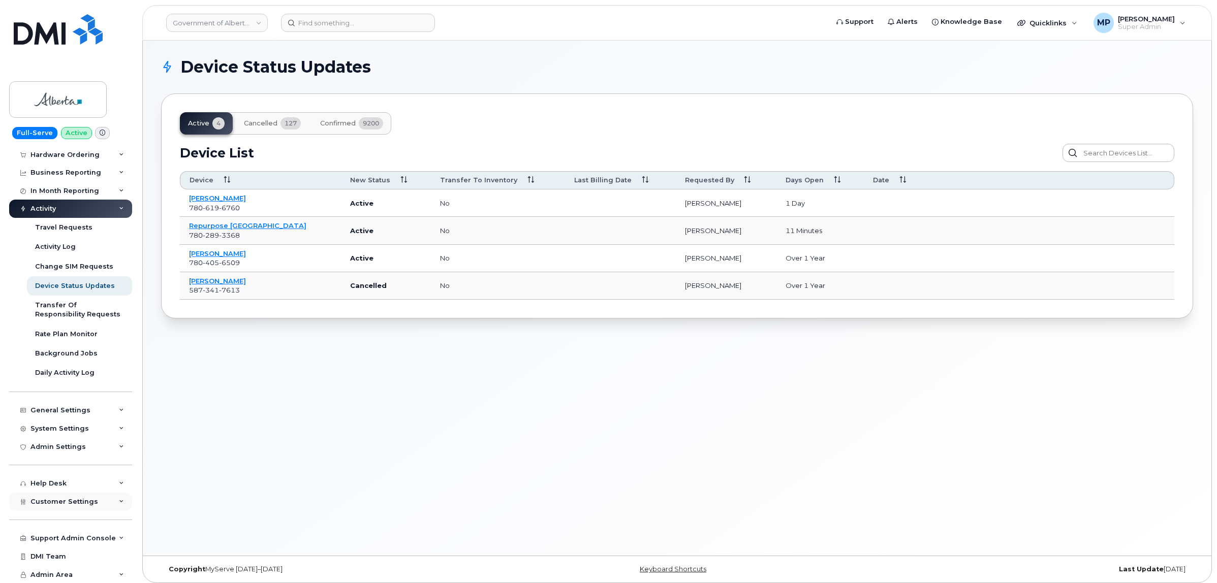
click at [60, 502] on span "Customer Settings" at bounding box center [64, 502] width 68 height 8
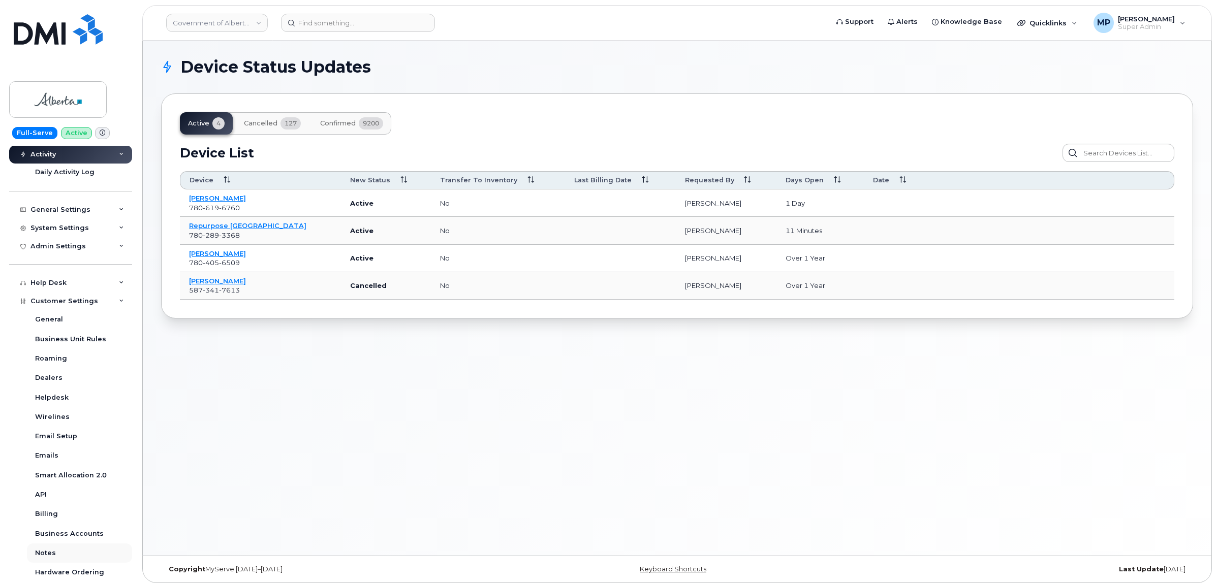
scroll to position [370, 0]
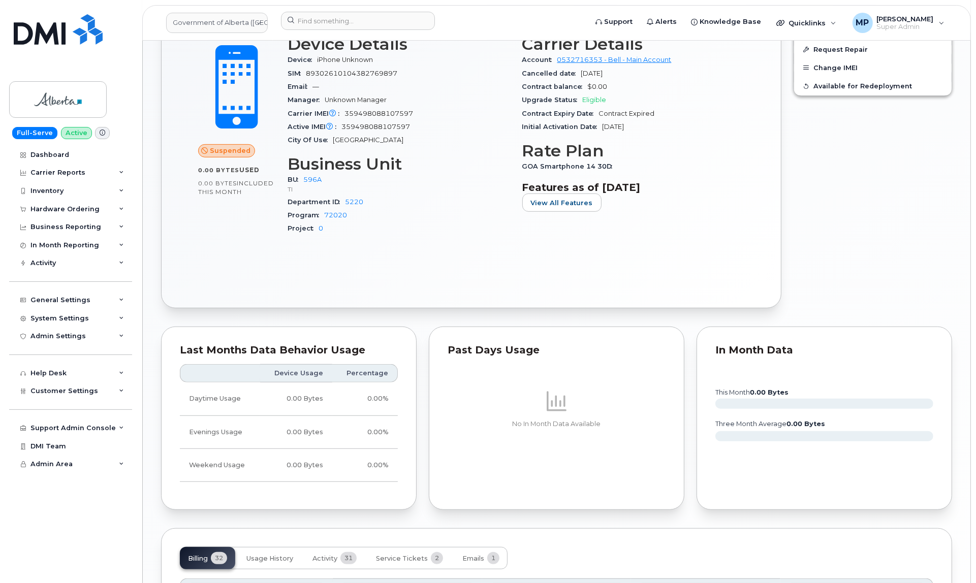
scroll to position [672, 0]
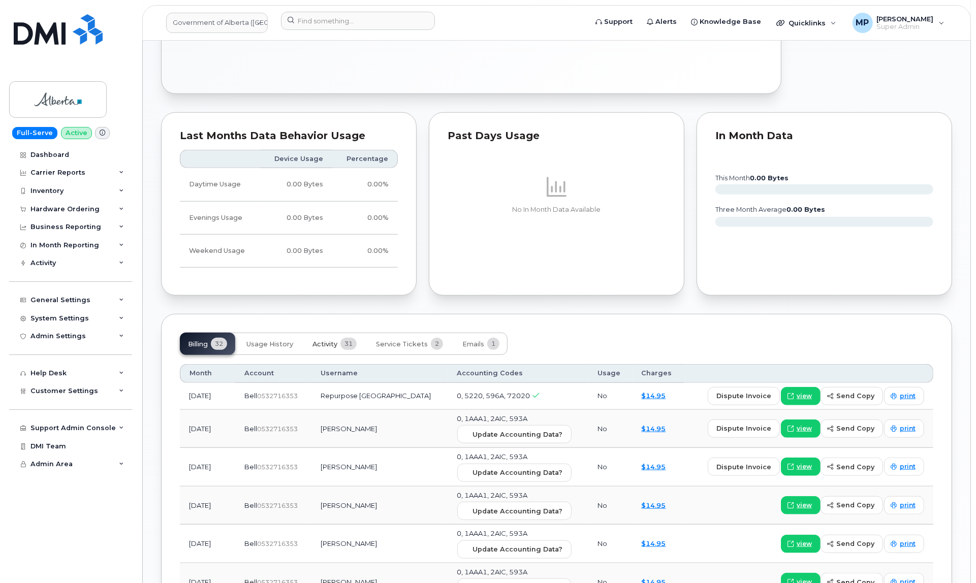
click at [332, 342] on span "Activity" at bounding box center [325, 345] width 25 height 8
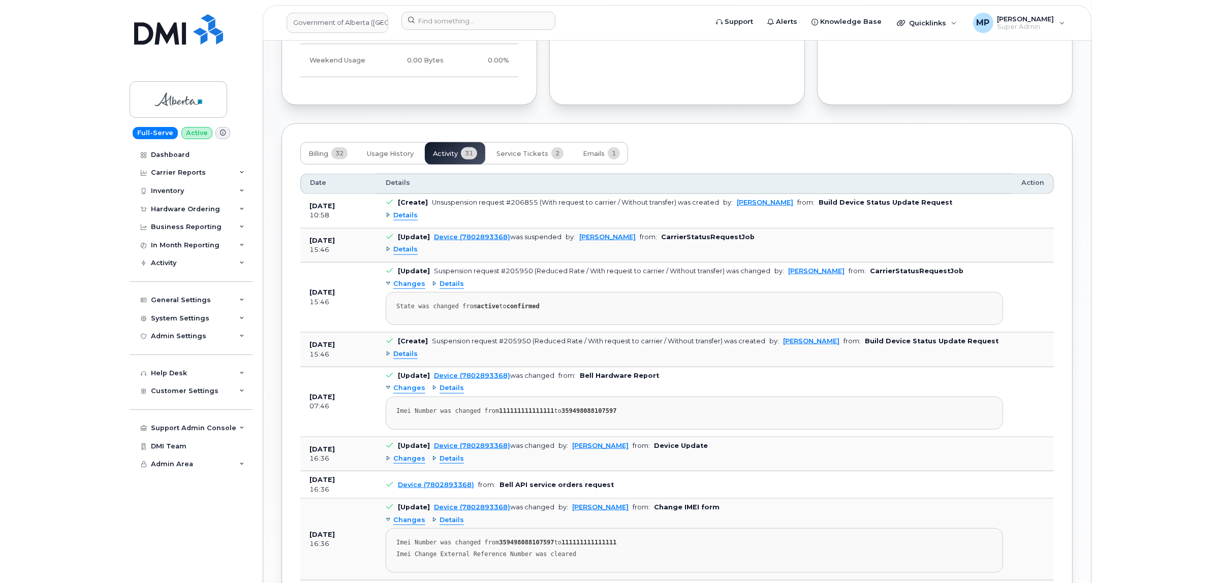
scroll to position [926, 0]
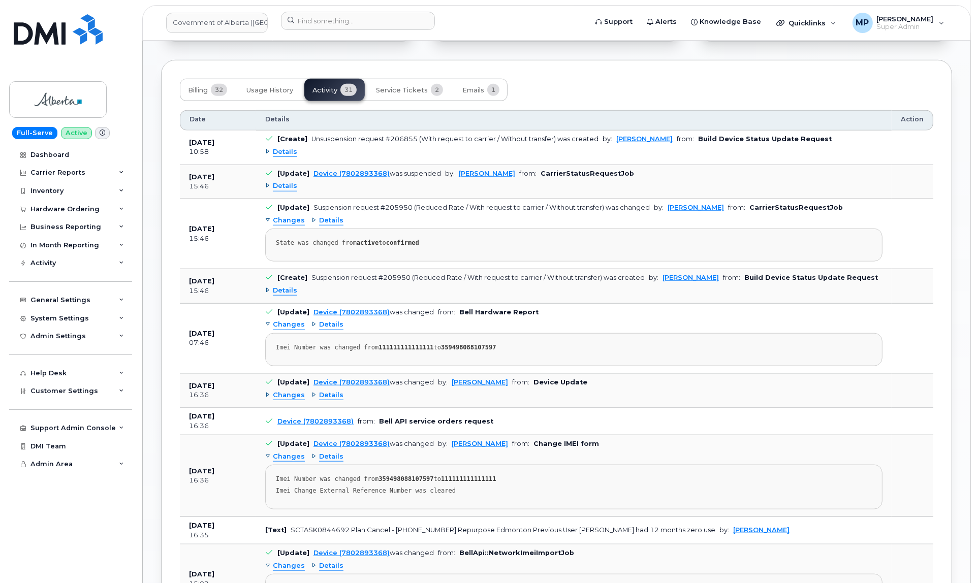
click at [281, 293] on span "Details" at bounding box center [285, 291] width 24 height 10
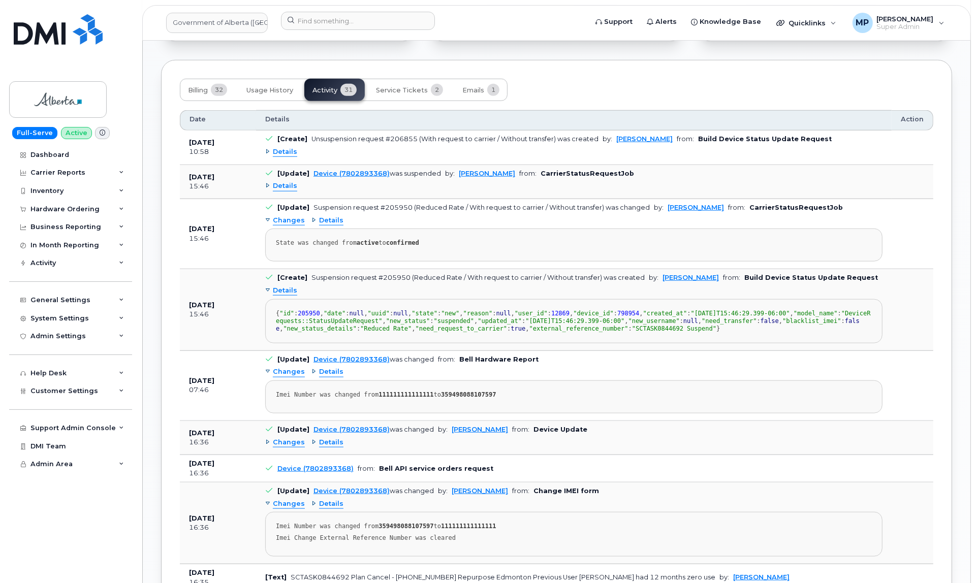
click at [281, 293] on span "Details" at bounding box center [285, 291] width 24 height 10
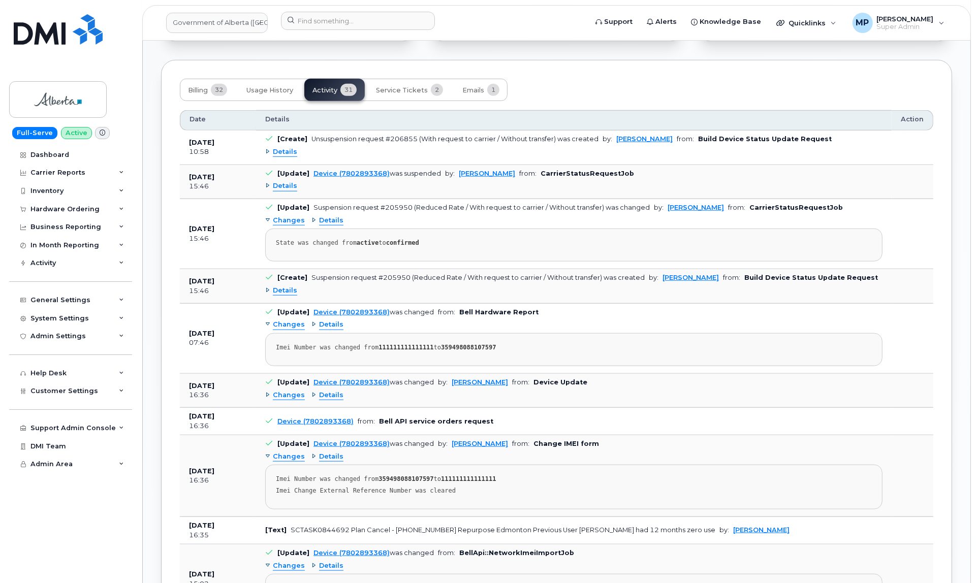
click at [285, 187] on span "Details" at bounding box center [285, 186] width 24 height 10
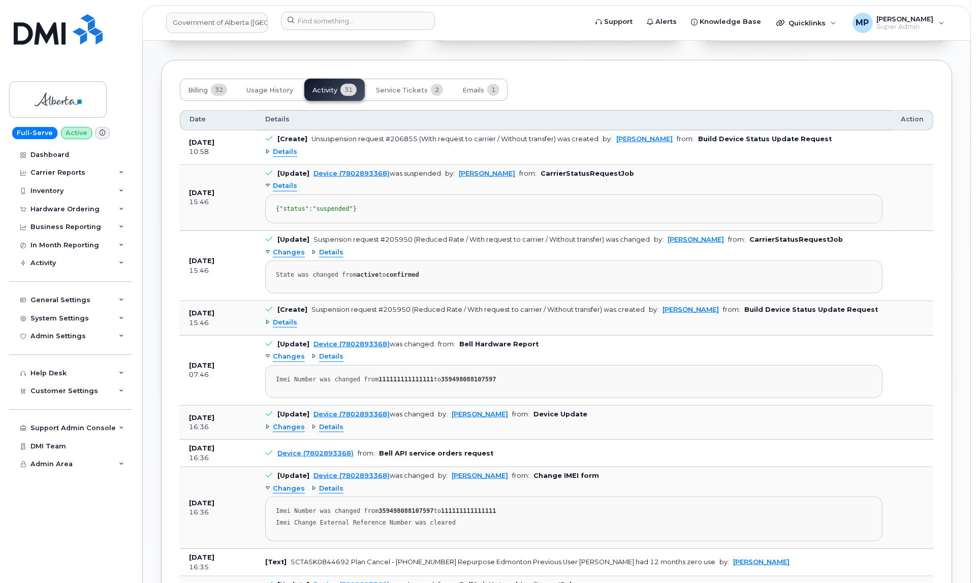
click at [284, 188] on span "Details" at bounding box center [285, 186] width 24 height 10
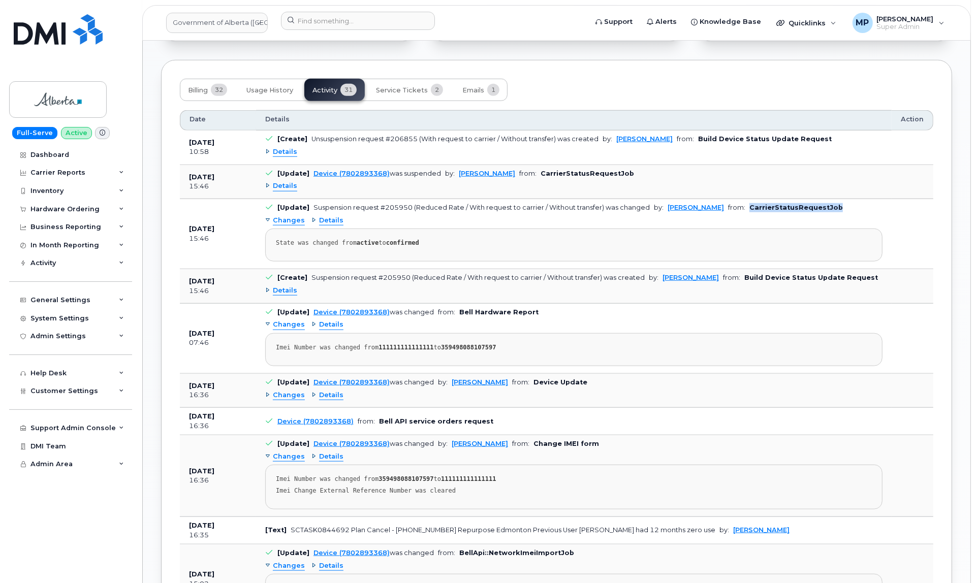
drag, startPoint x: 833, startPoint y: 211, endPoint x: 741, endPoint y: 209, distance: 91.5
click at [741, 209] on td "[Update] Suspension request #205950 (Reduced Rate / With request to carrier / W…" at bounding box center [574, 234] width 636 height 70
copy b "CarrierStatusRequestJob"
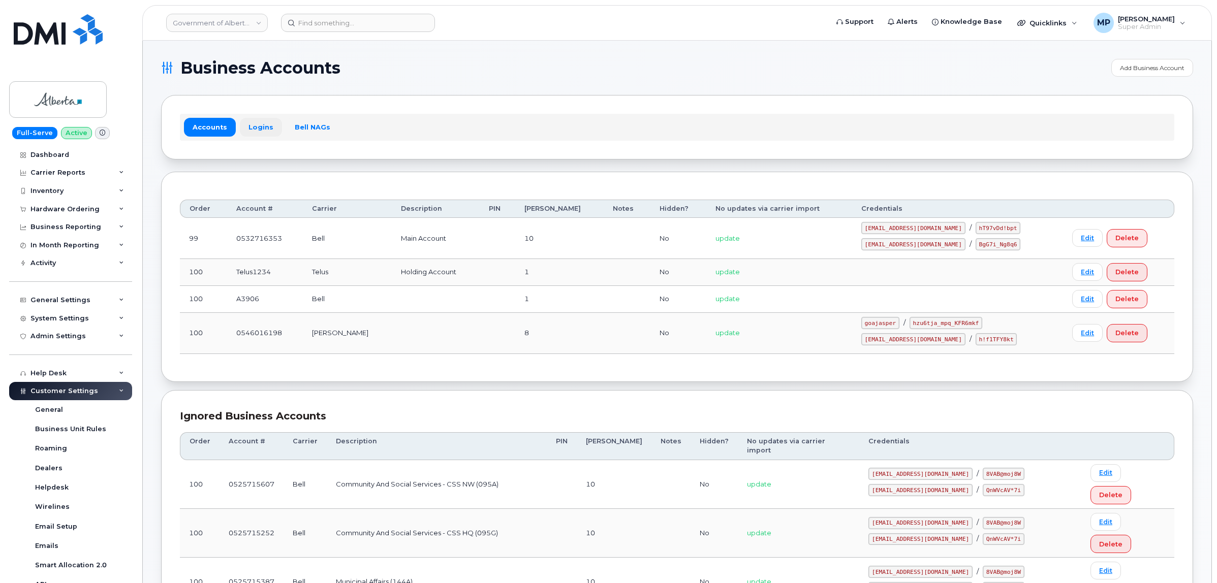
click at [255, 125] on link "Logins" at bounding box center [261, 127] width 42 height 18
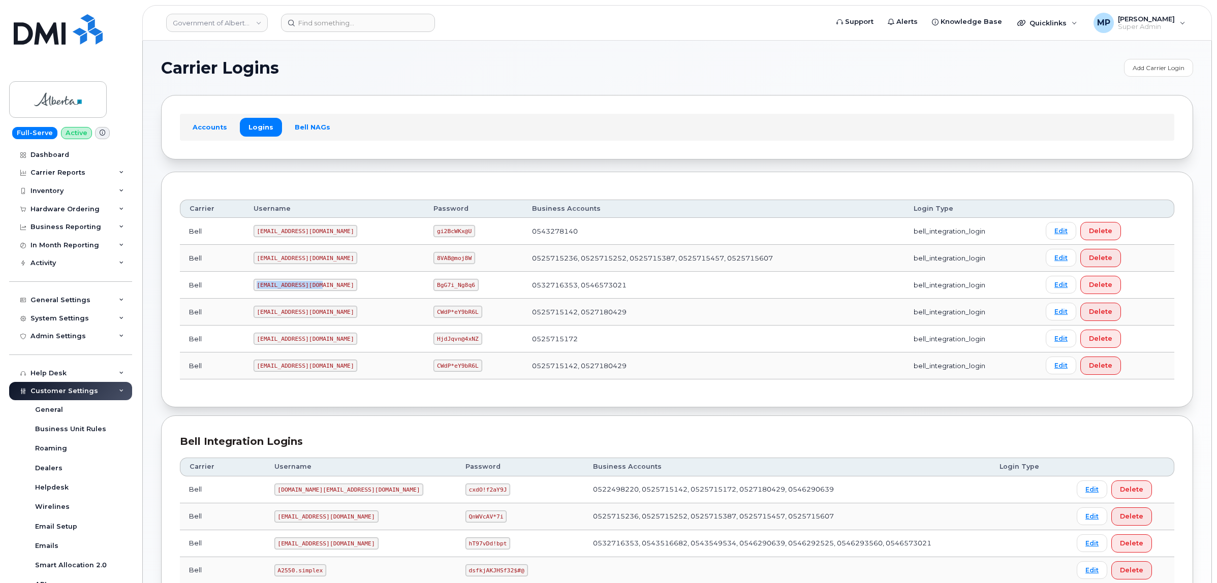
drag, startPoint x: 256, startPoint y: 286, endPoint x: 322, endPoint y: 285, distance: 66.1
click at [322, 285] on td "[EMAIL_ADDRESS][DOMAIN_NAME]" at bounding box center [334, 285] width 180 height 27
copy code "[EMAIL_ADDRESS][DOMAIN_NAME]"
drag, startPoint x: 400, startPoint y: 286, endPoint x: 440, endPoint y: 290, distance: 39.9
click at [440, 290] on code "BgG7i_Ng8q6" at bounding box center [456, 285] width 45 height 12
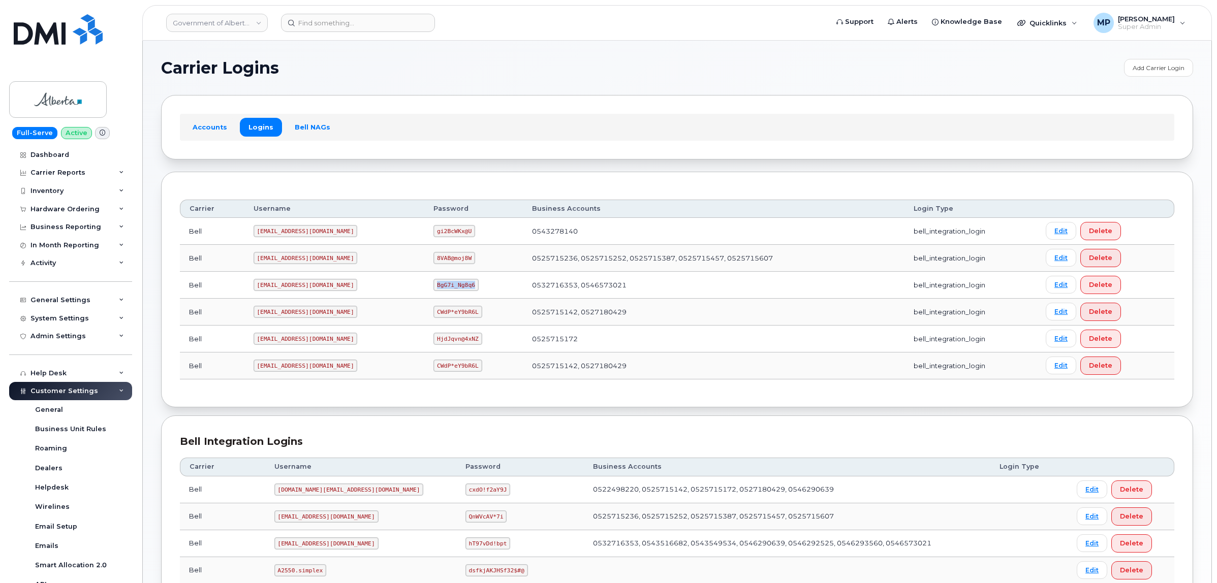
copy code "BgG7i_Ng8q6"
click at [51, 302] on div "General Settings" at bounding box center [60, 300] width 60 height 8
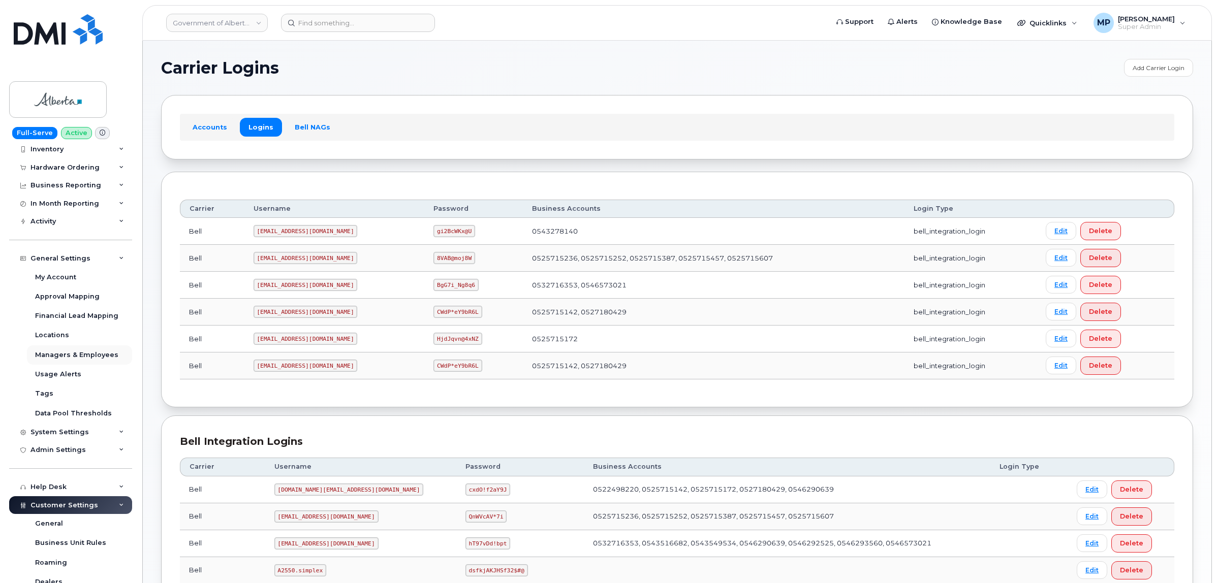
scroll to position [64, 0]
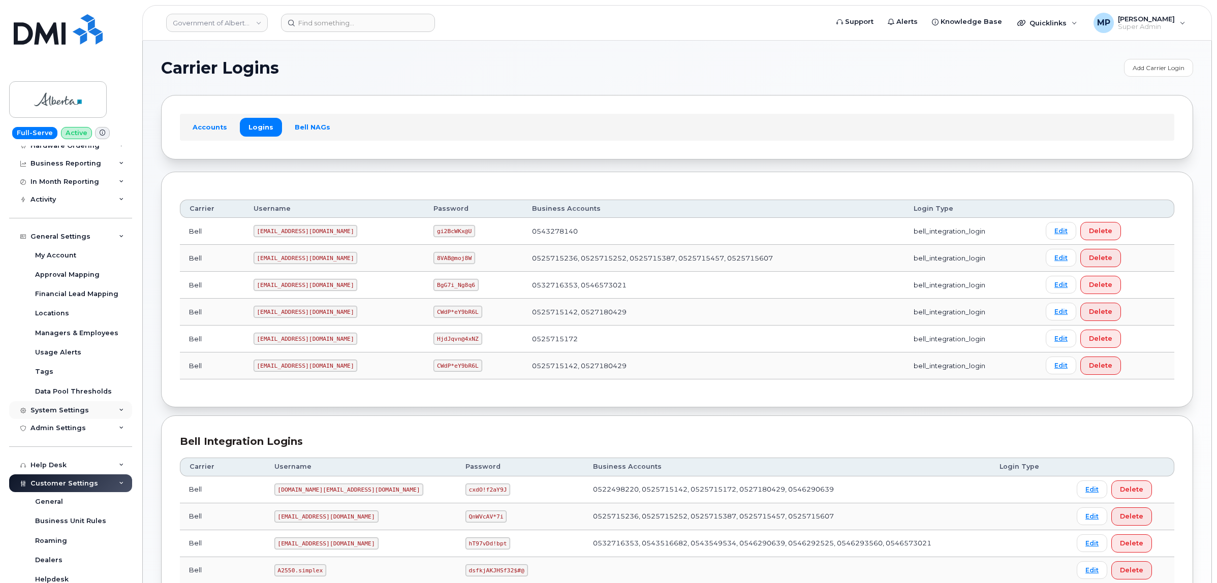
click at [54, 407] on div "System Settings" at bounding box center [70, 411] width 123 height 18
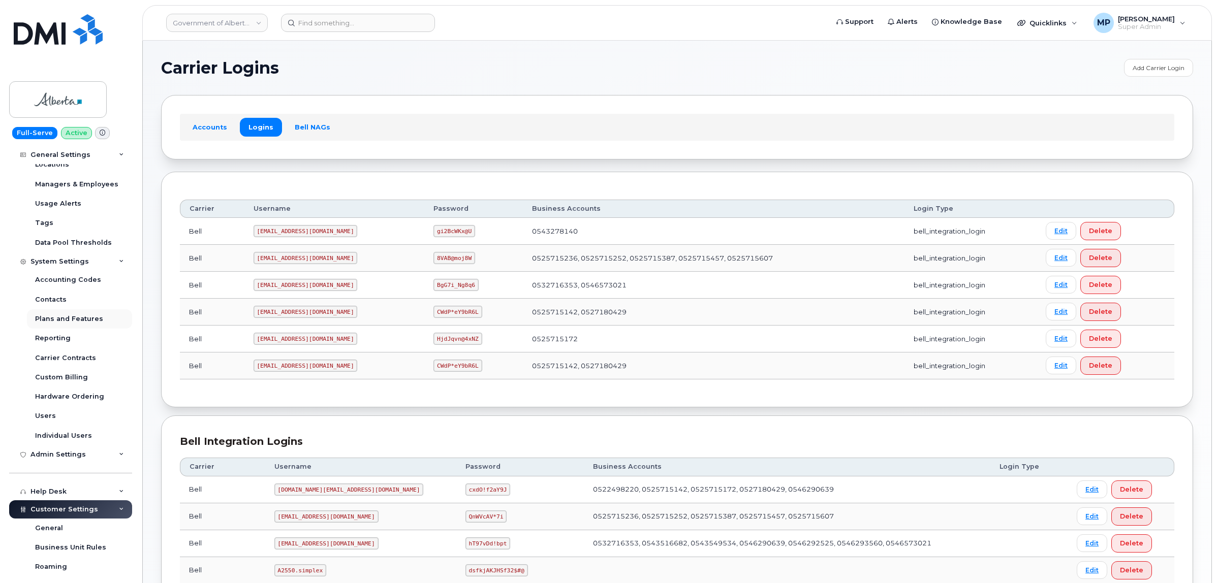
scroll to position [191, 0]
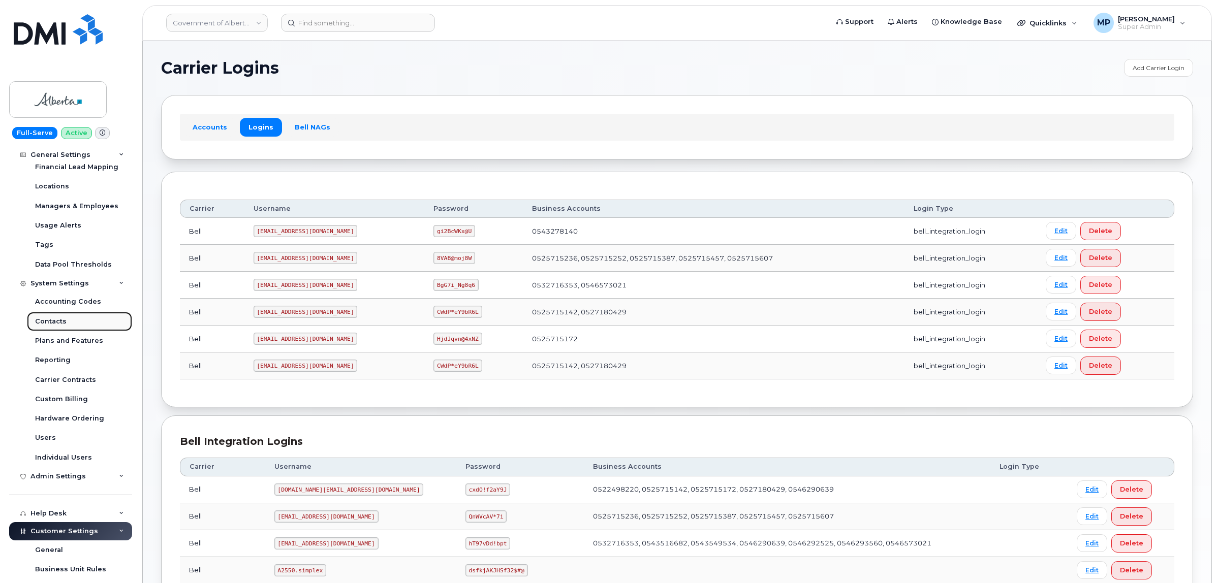
click at [51, 323] on div "Contacts" at bounding box center [51, 321] width 32 height 9
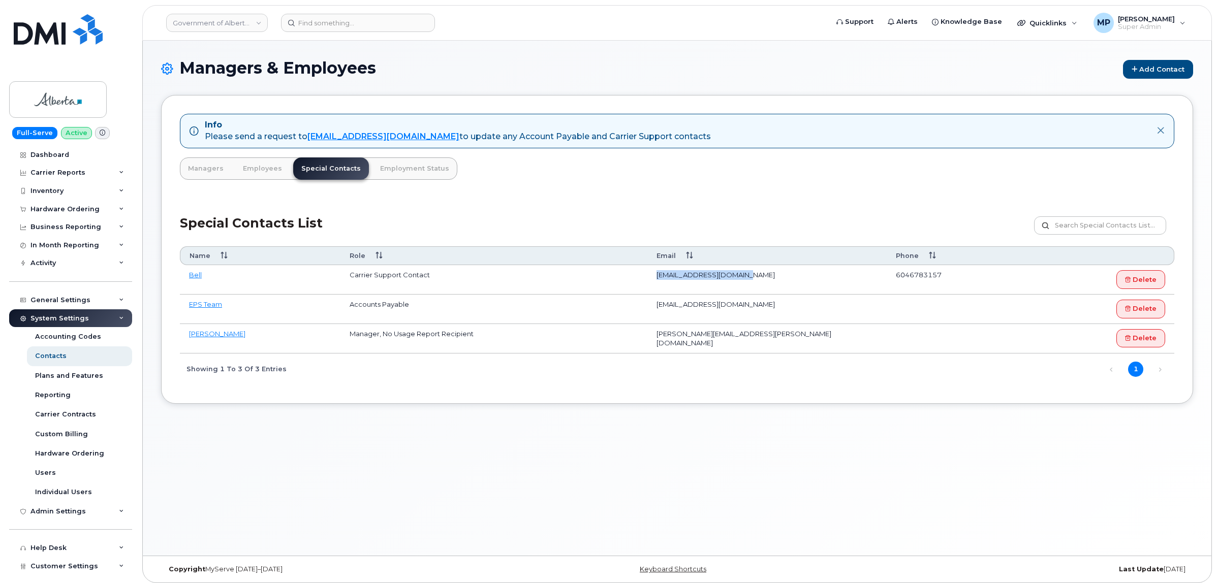
drag, startPoint x: 743, startPoint y: 273, endPoint x: 659, endPoint y: 285, distance: 84.2
click at [659, 285] on td "[EMAIL_ADDRESS][DOMAIN_NAME]" at bounding box center [767, 279] width 239 height 29
copy td "[EMAIL_ADDRESS][DOMAIN_NAME]"
